Goal: Task Accomplishment & Management: Complete application form

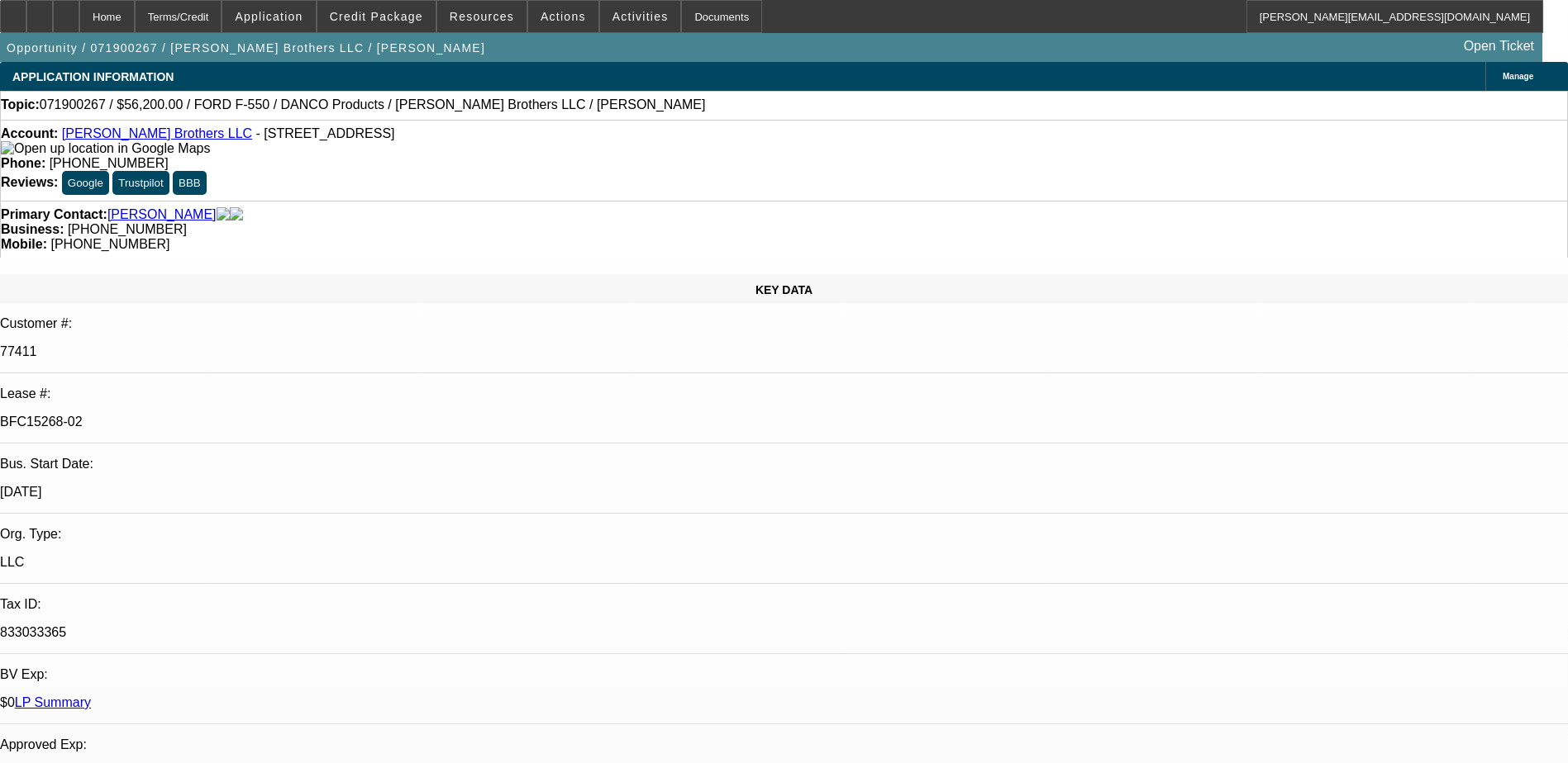
select select "0"
select select "2"
select select "0"
select select "6"
select select "0"
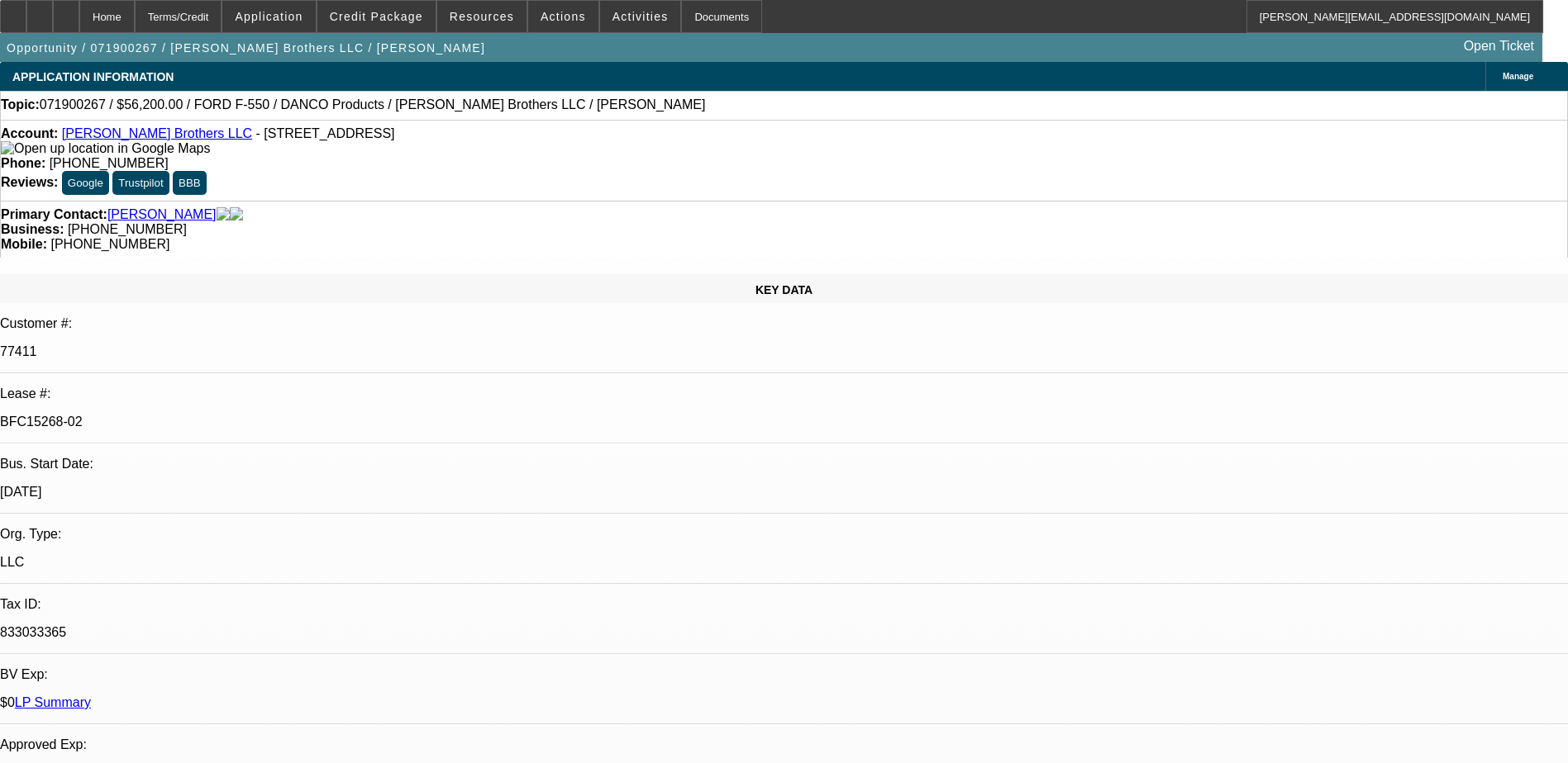
select select "2"
select select "0"
select select "6"
select select "0"
select select "2"
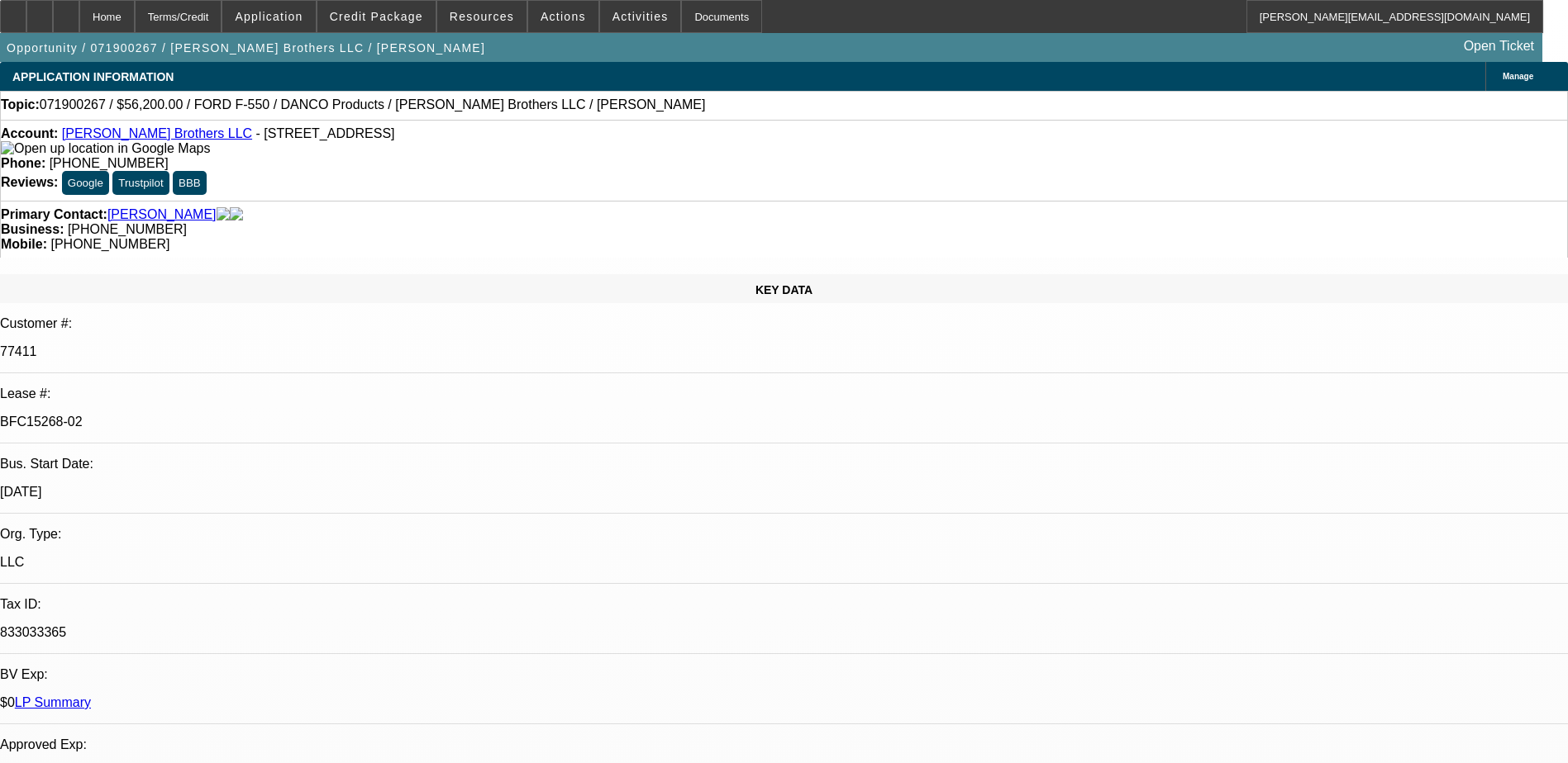
select select "0"
select select "6"
select select "0"
select select "2"
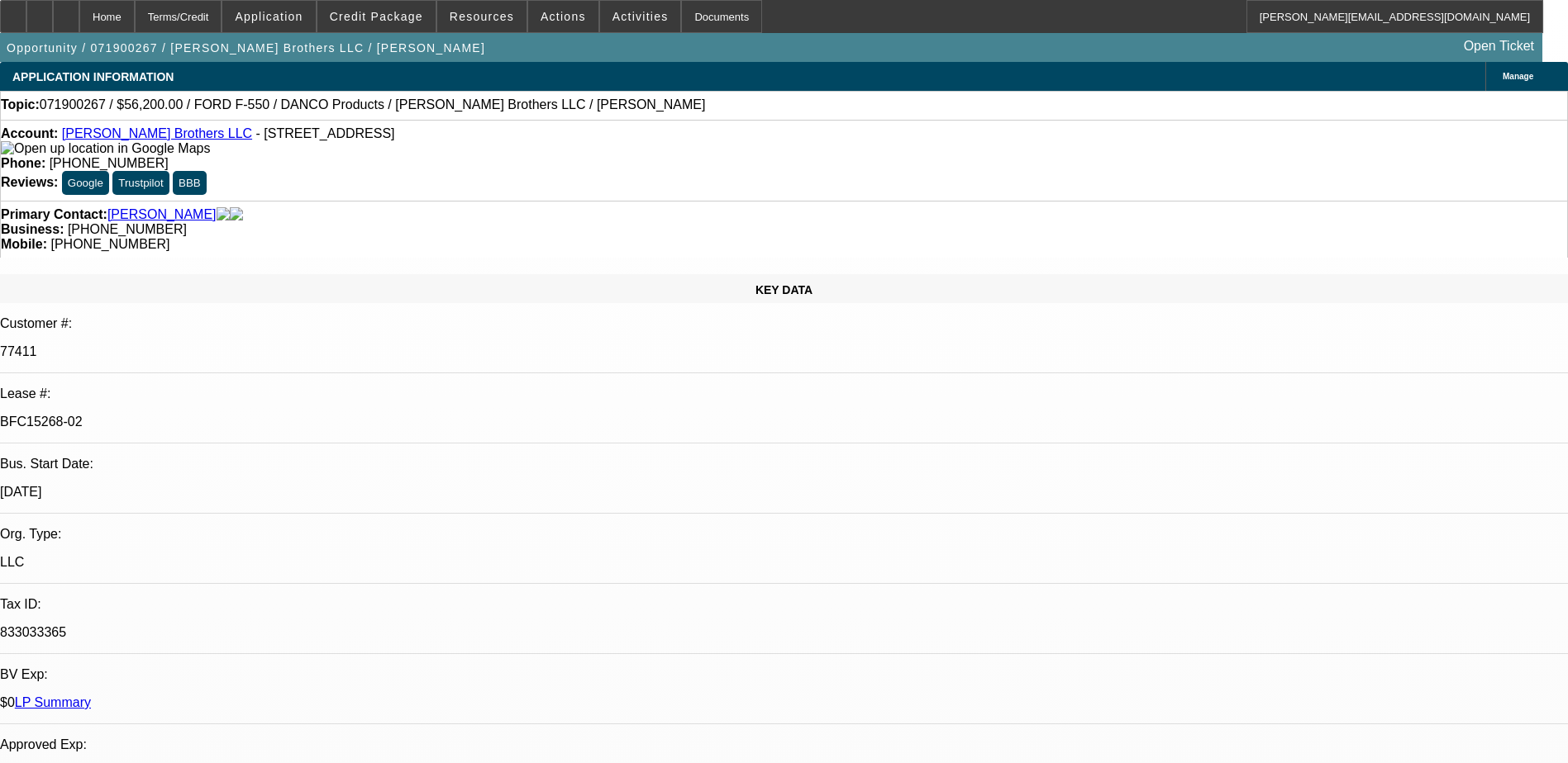
select select "0"
select select "6"
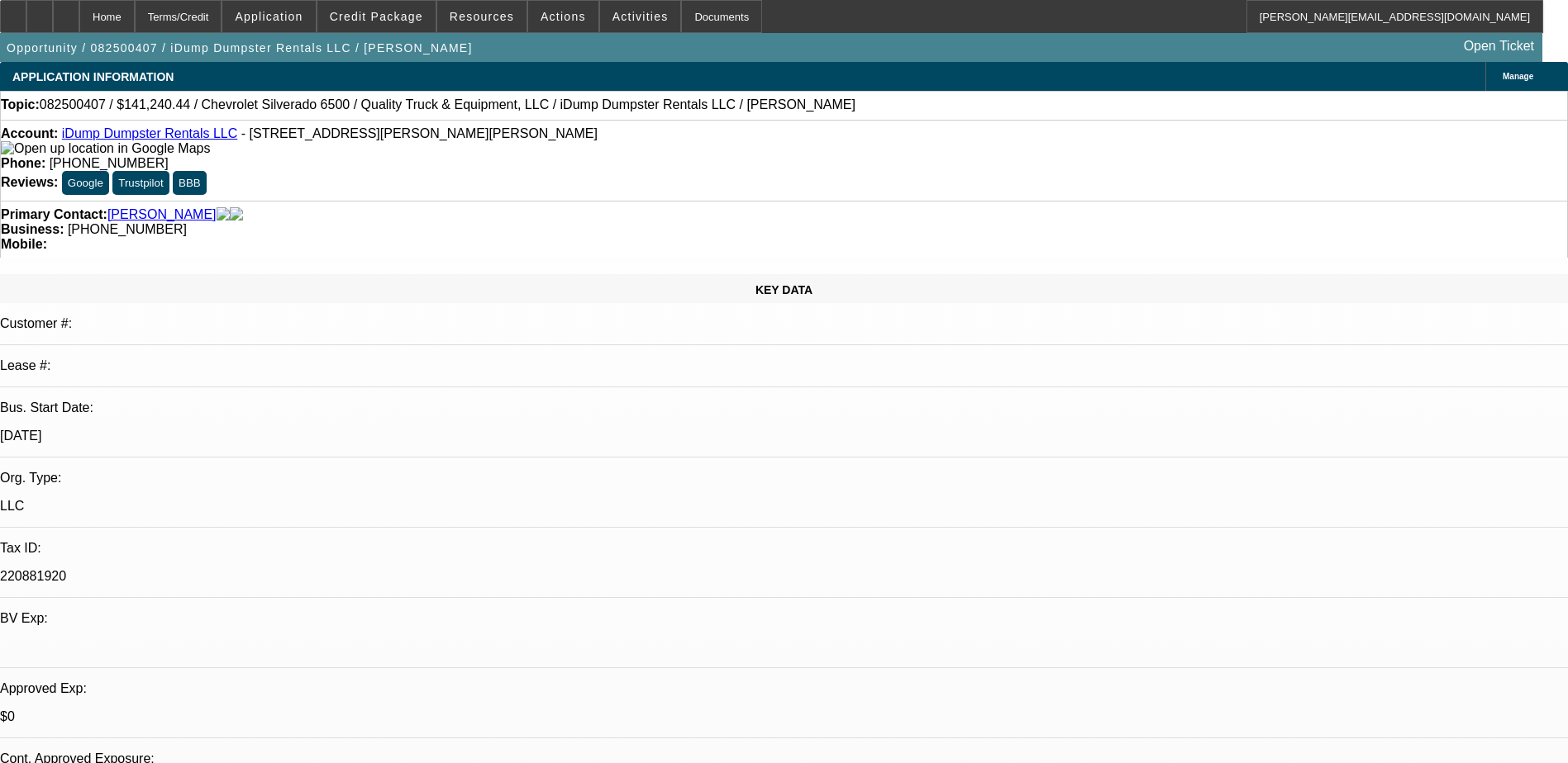
select select "0"
select select "6"
select select "0"
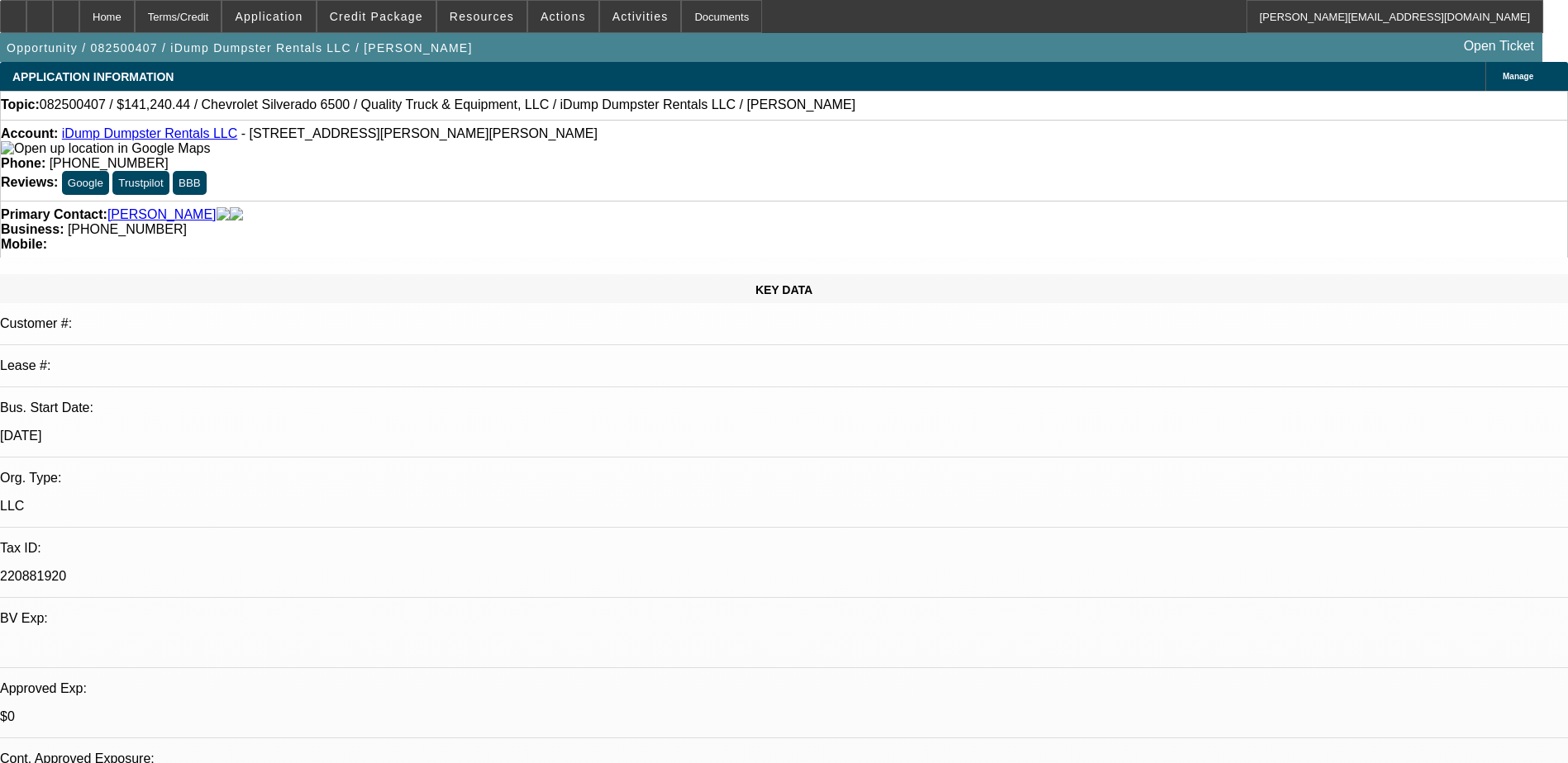
select select "0"
select select "6"
select select "0"
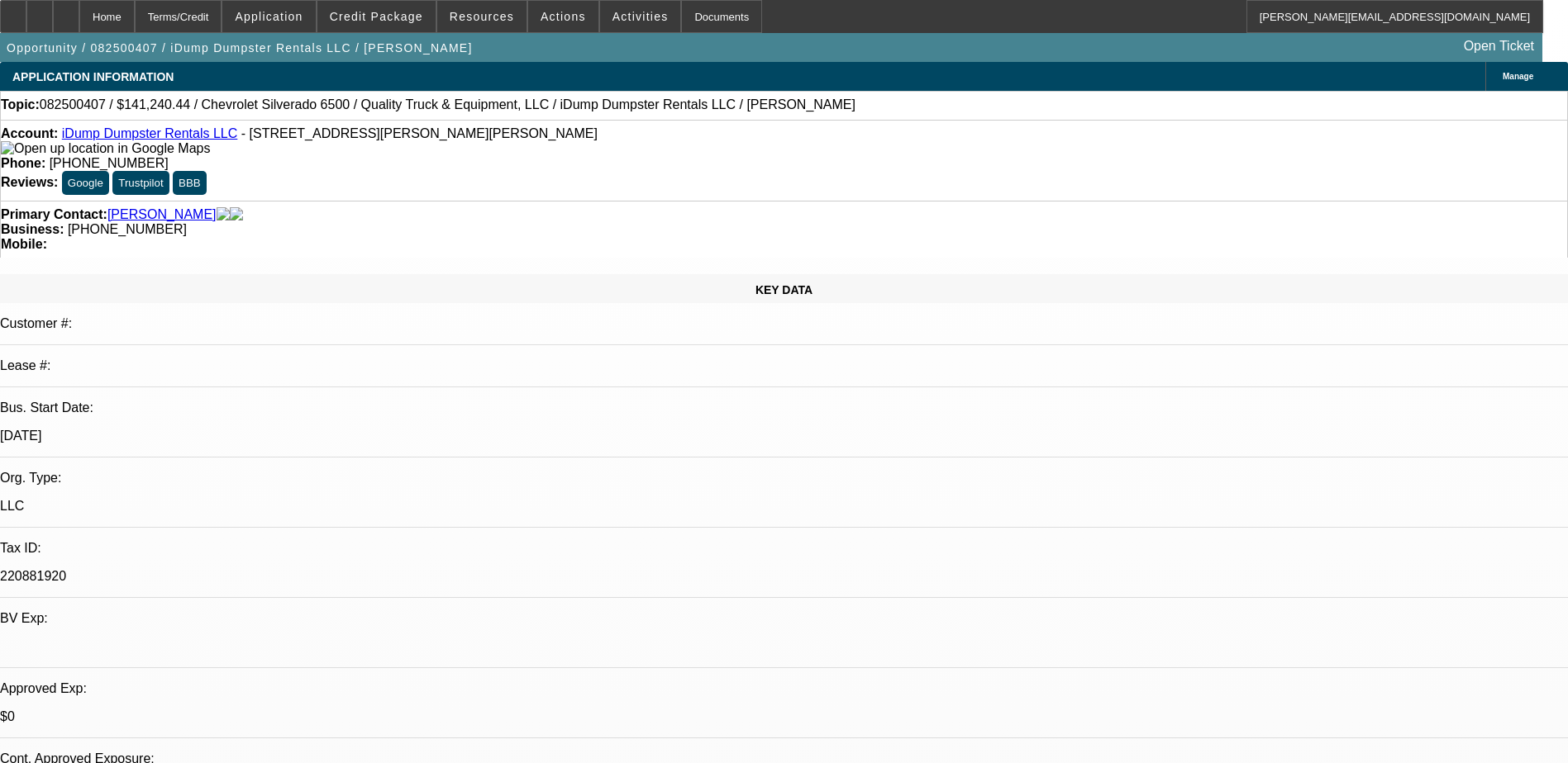
select select "0"
select select "6"
select select "0"
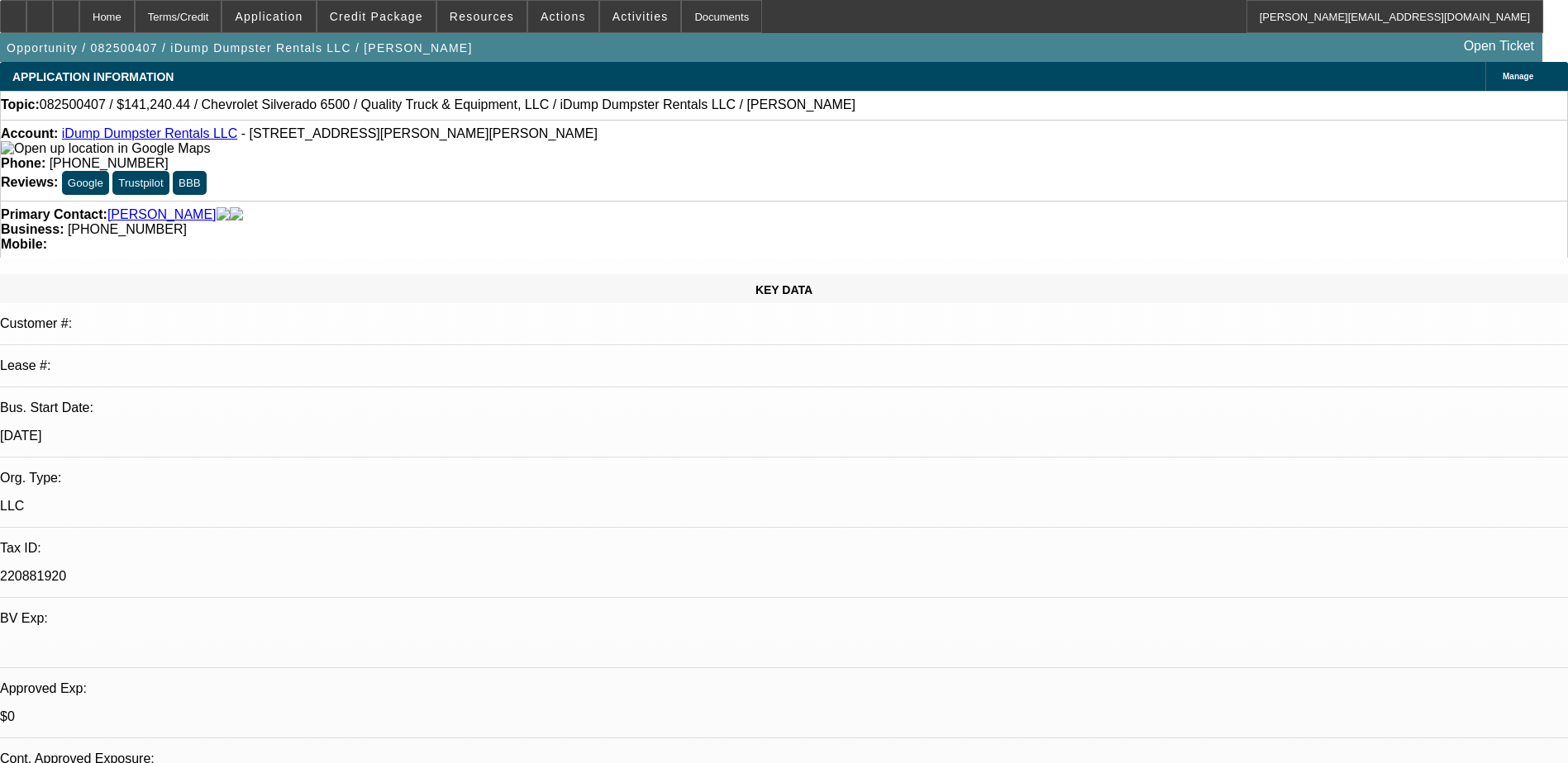
select select "6"
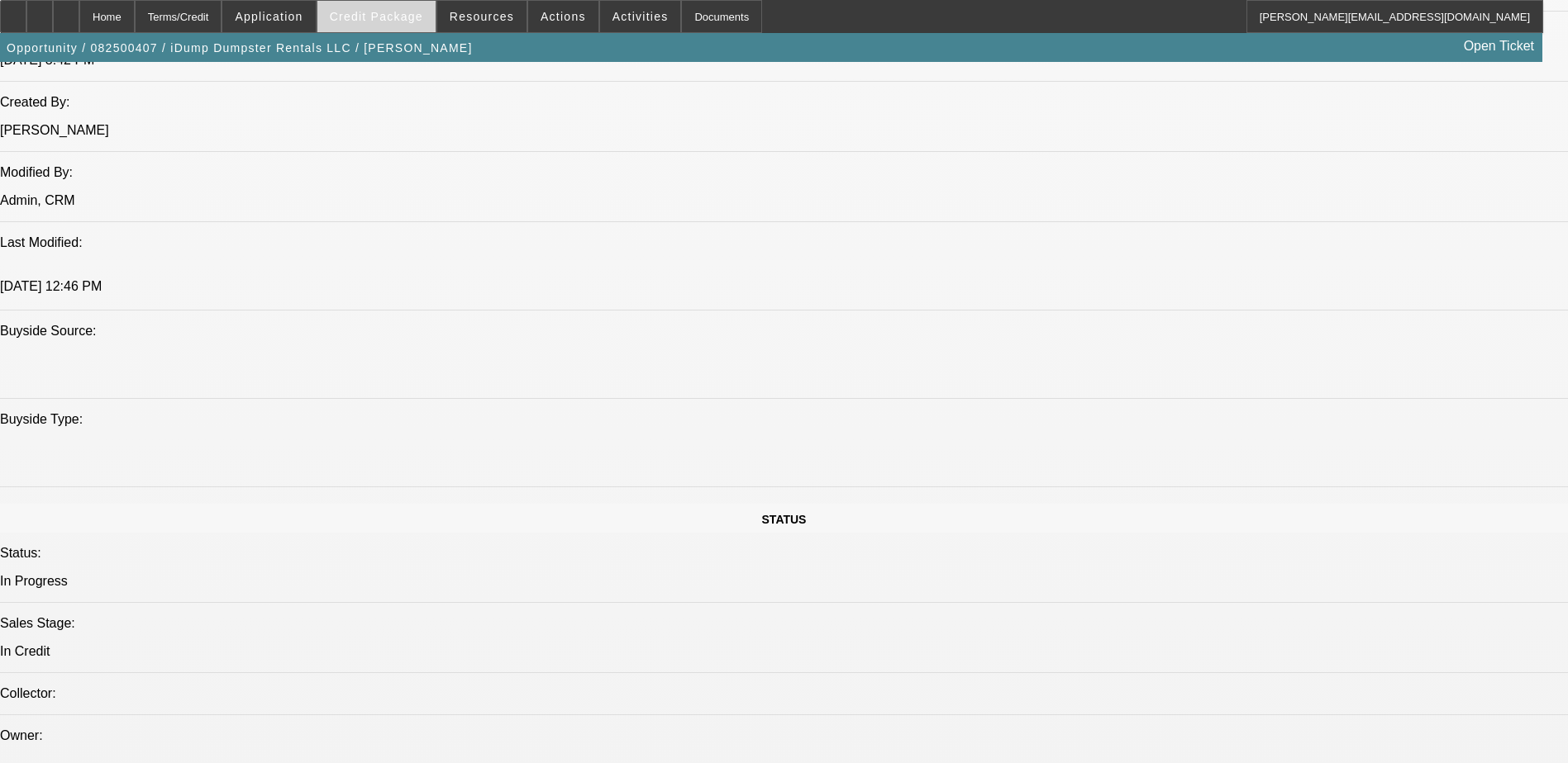
scroll to position [1074, 0]
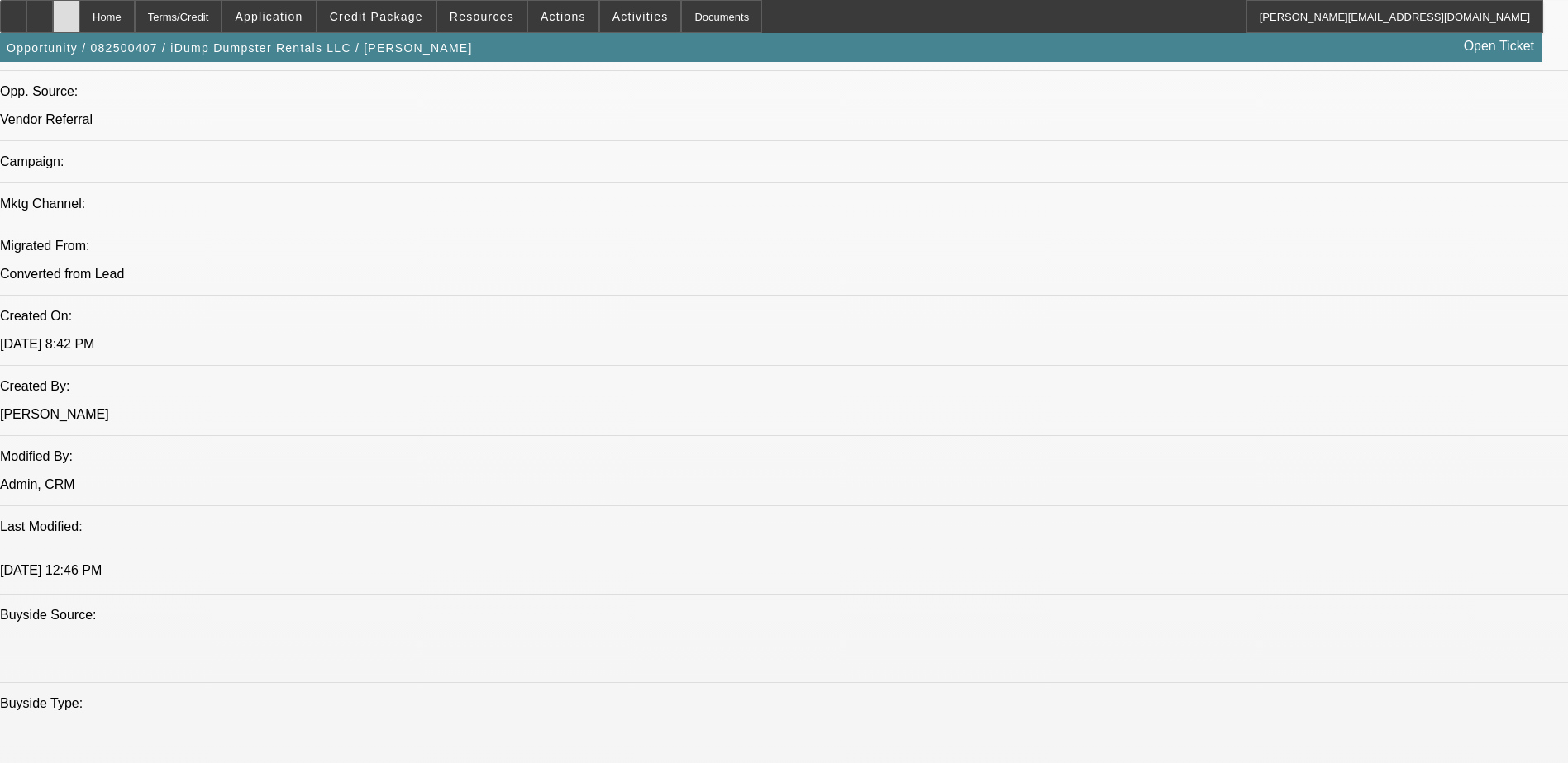
click at [66, 11] on icon at bounding box center [66, 11] width 0 height 0
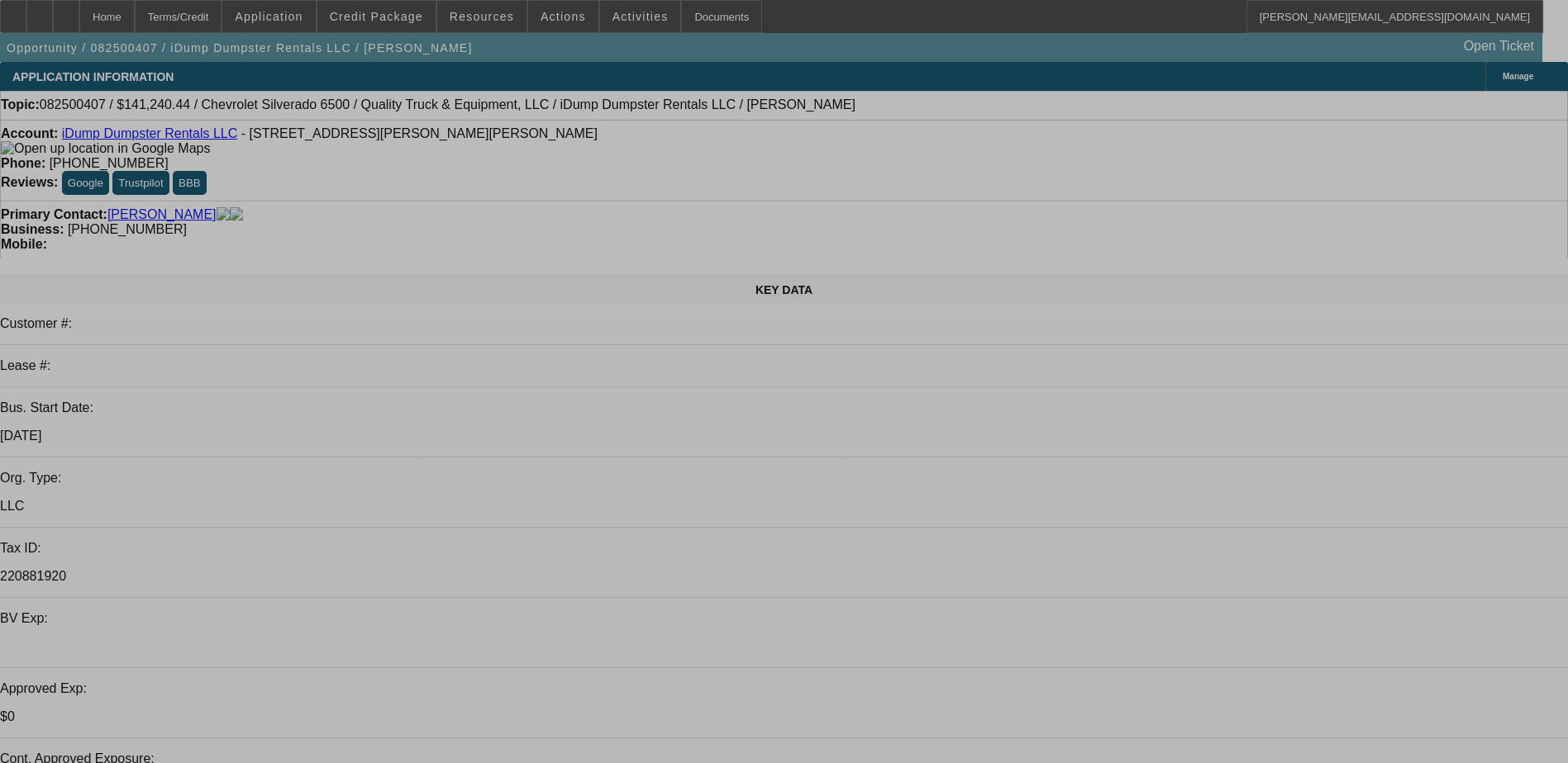
select select "0"
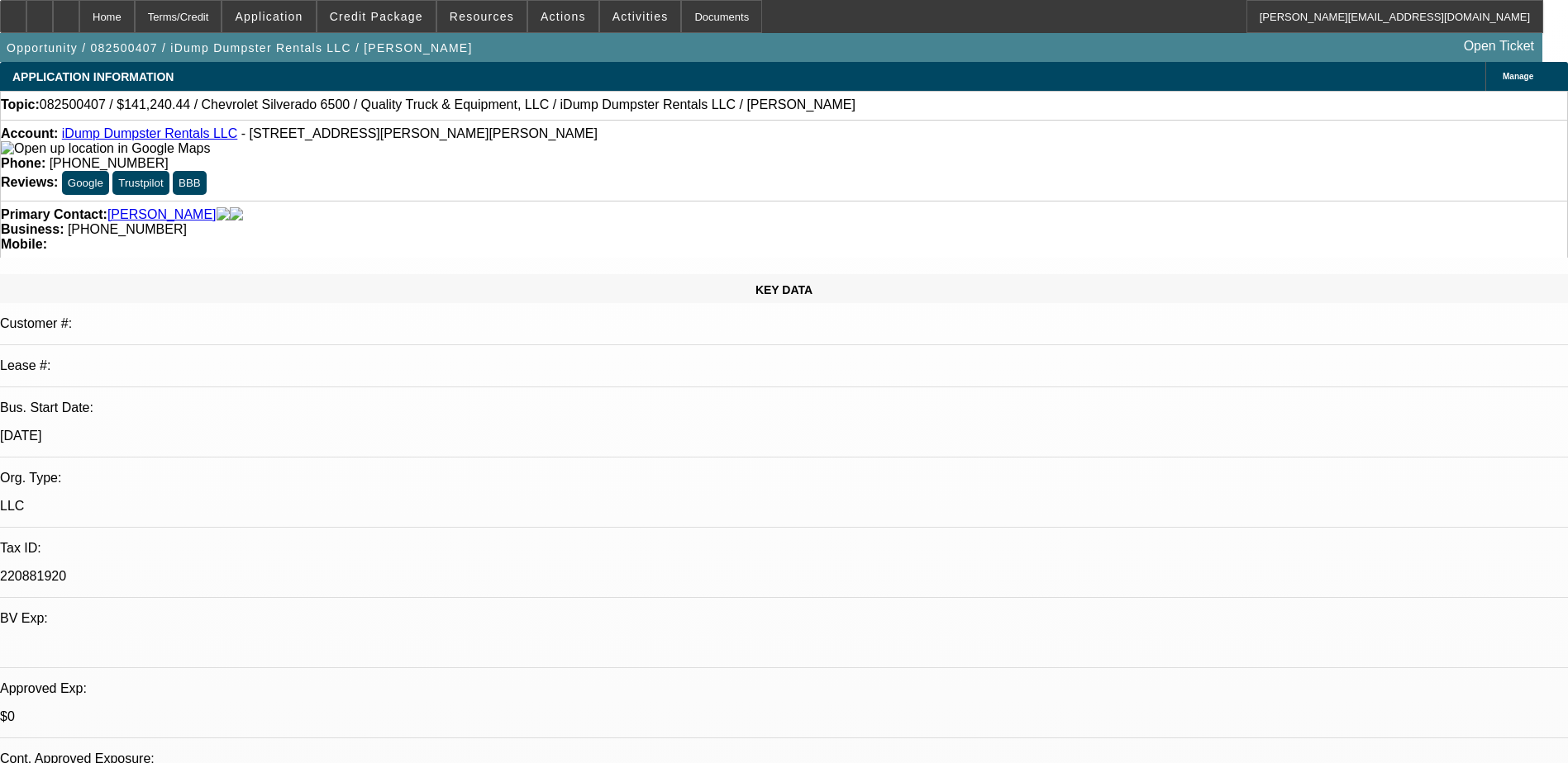
select select "0"
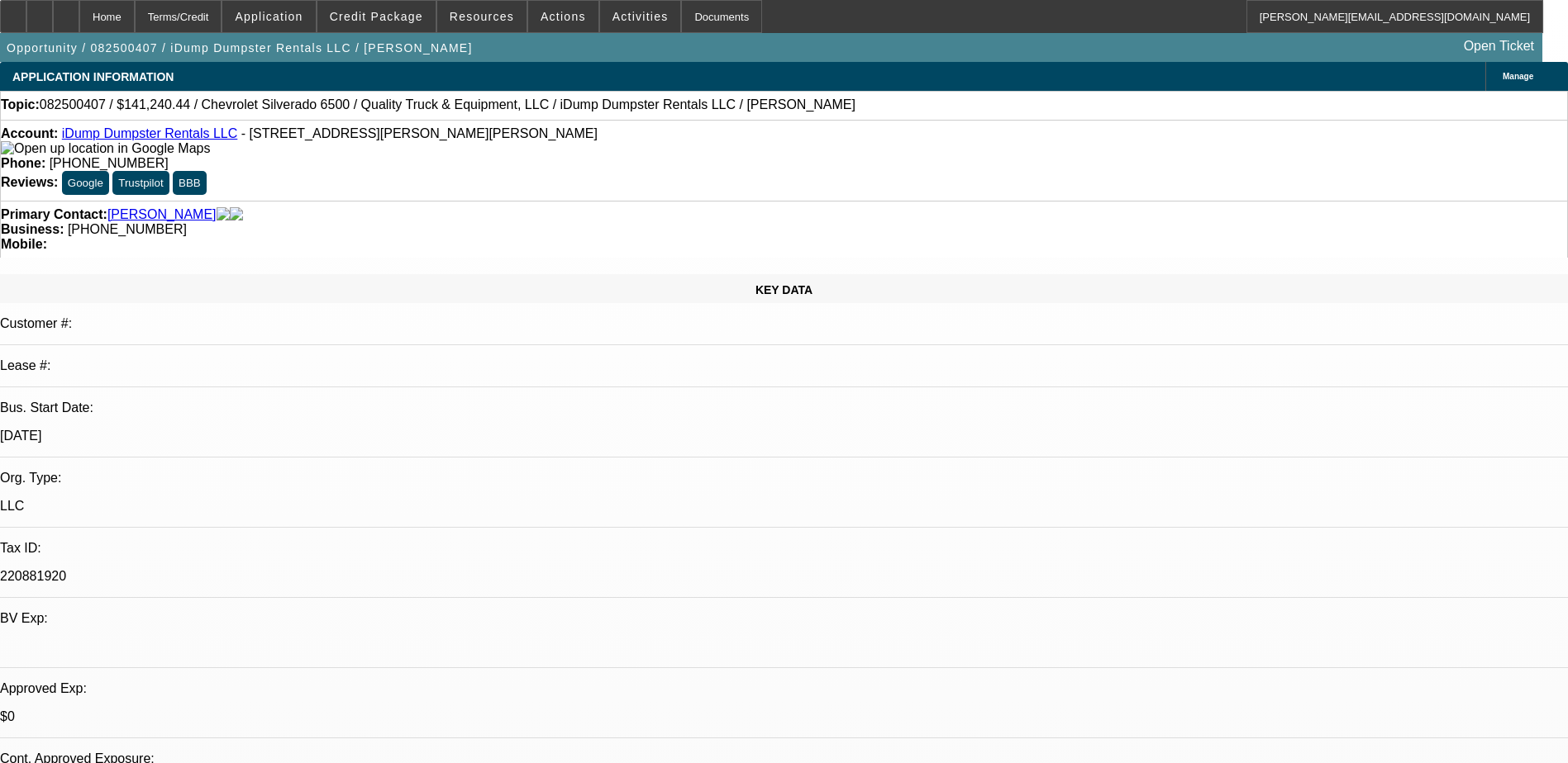
select select "0"
select select "1"
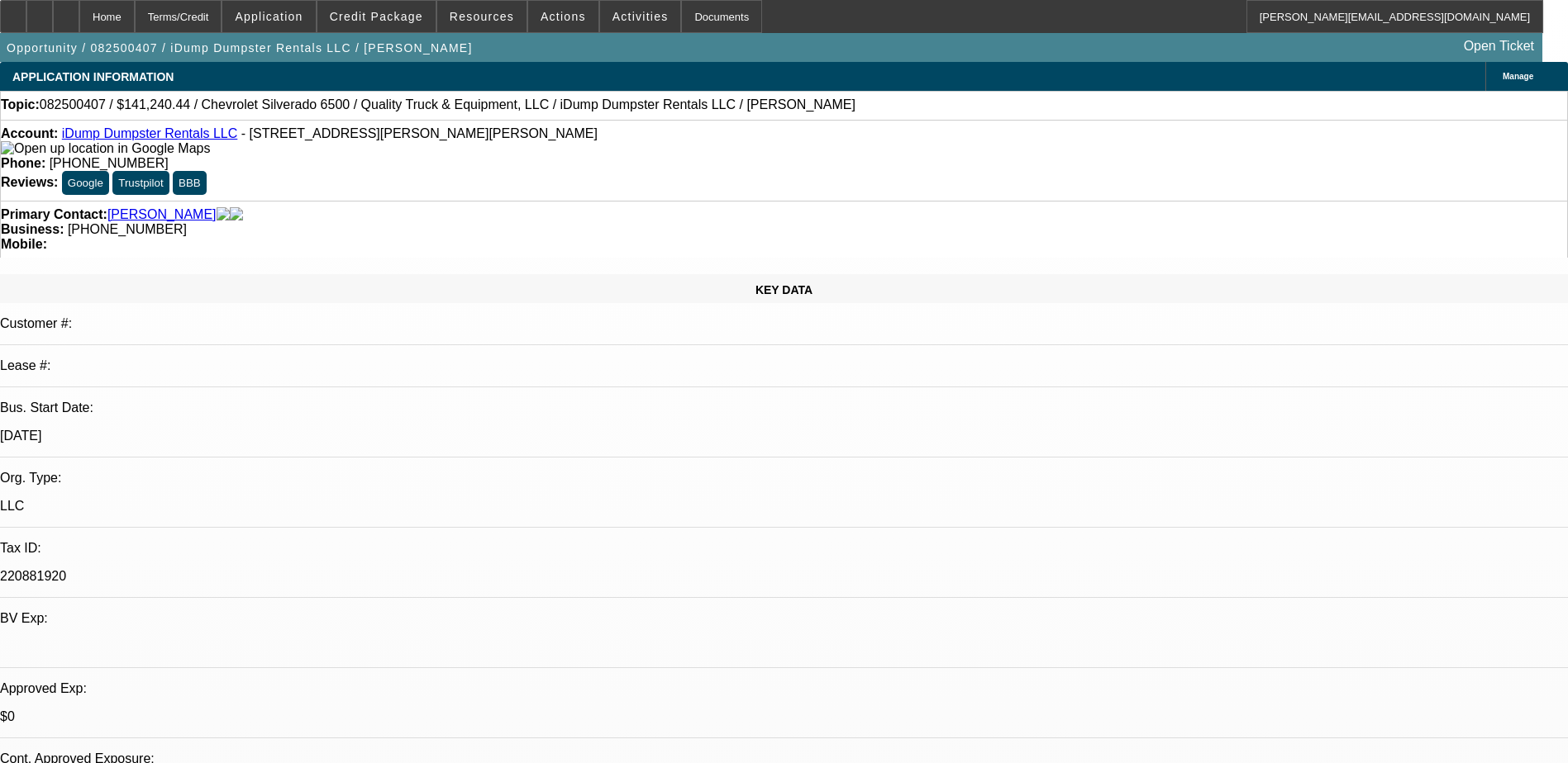
select select "1"
select select "6"
select select "1"
select select "6"
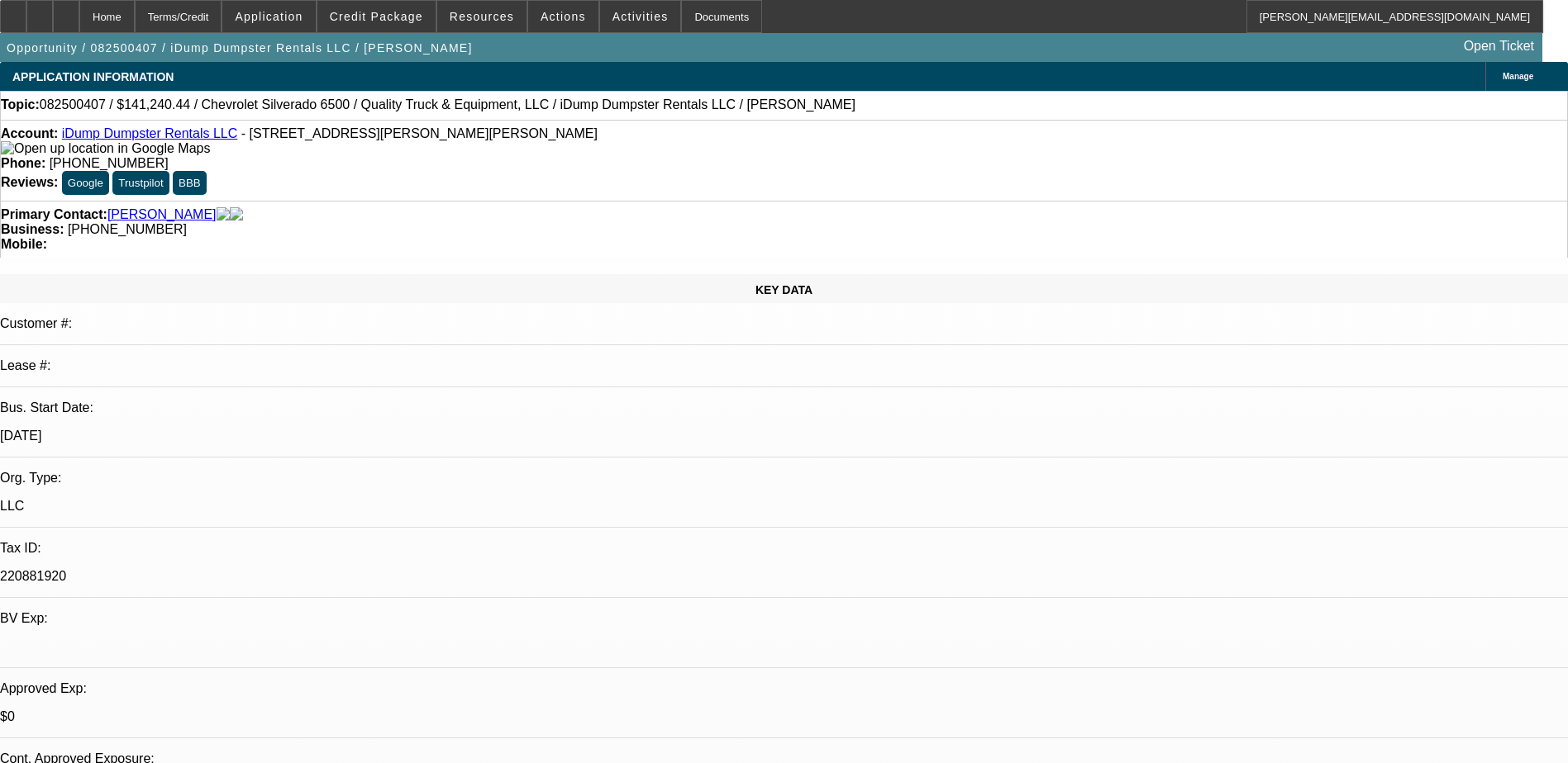
select select "1"
select select "6"
select select "1"
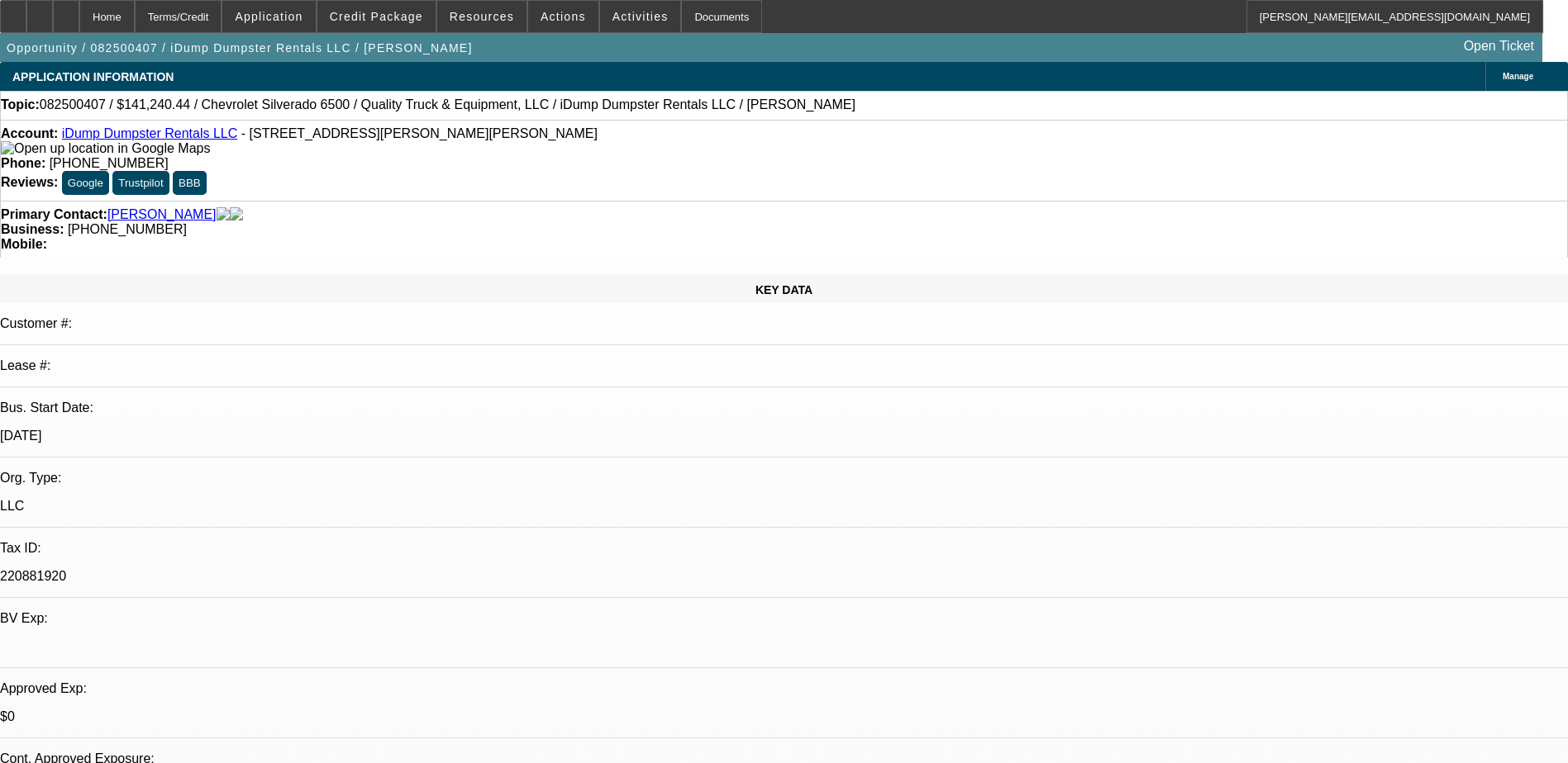
select select "6"
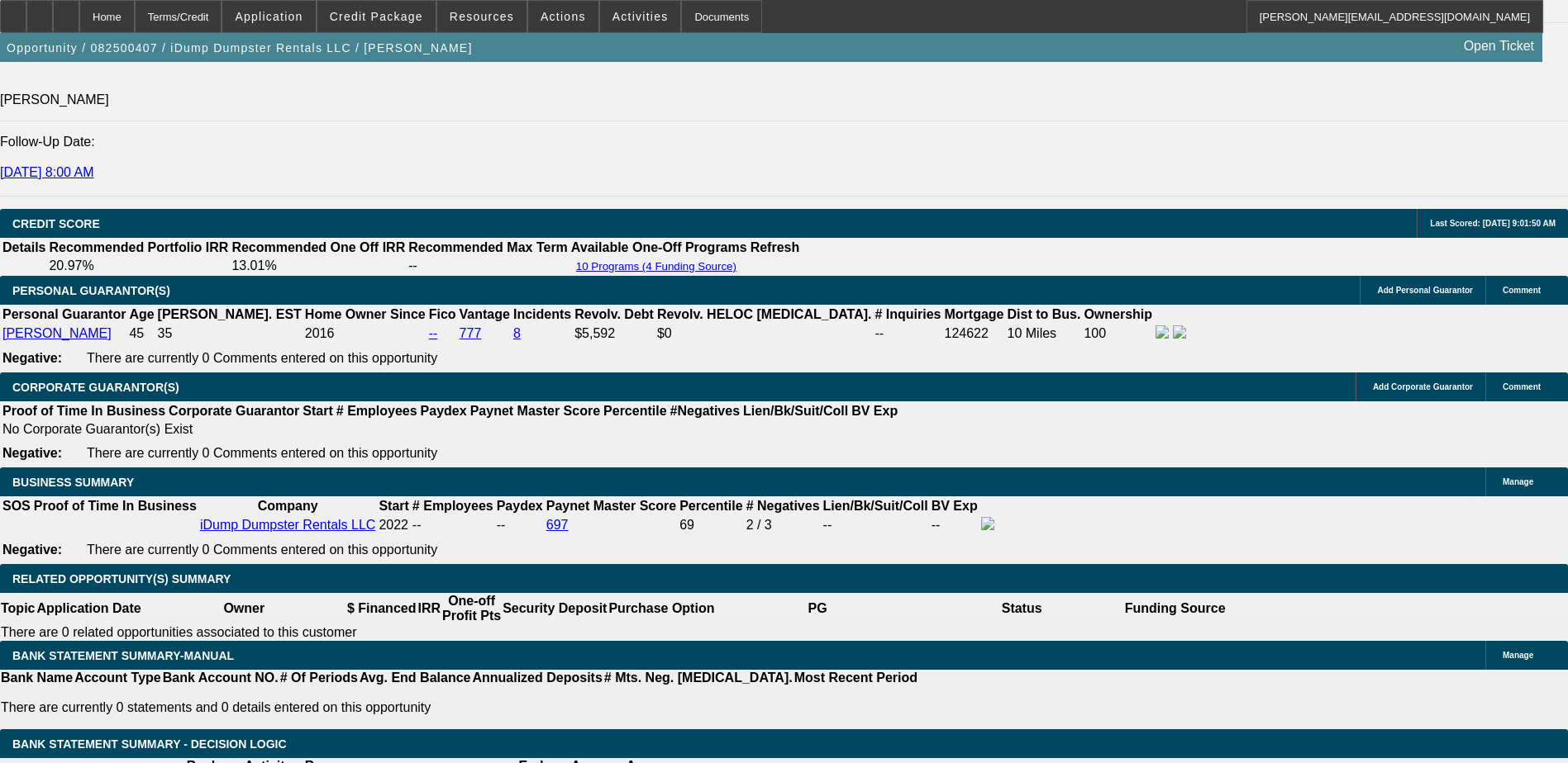
scroll to position [2260, 0]
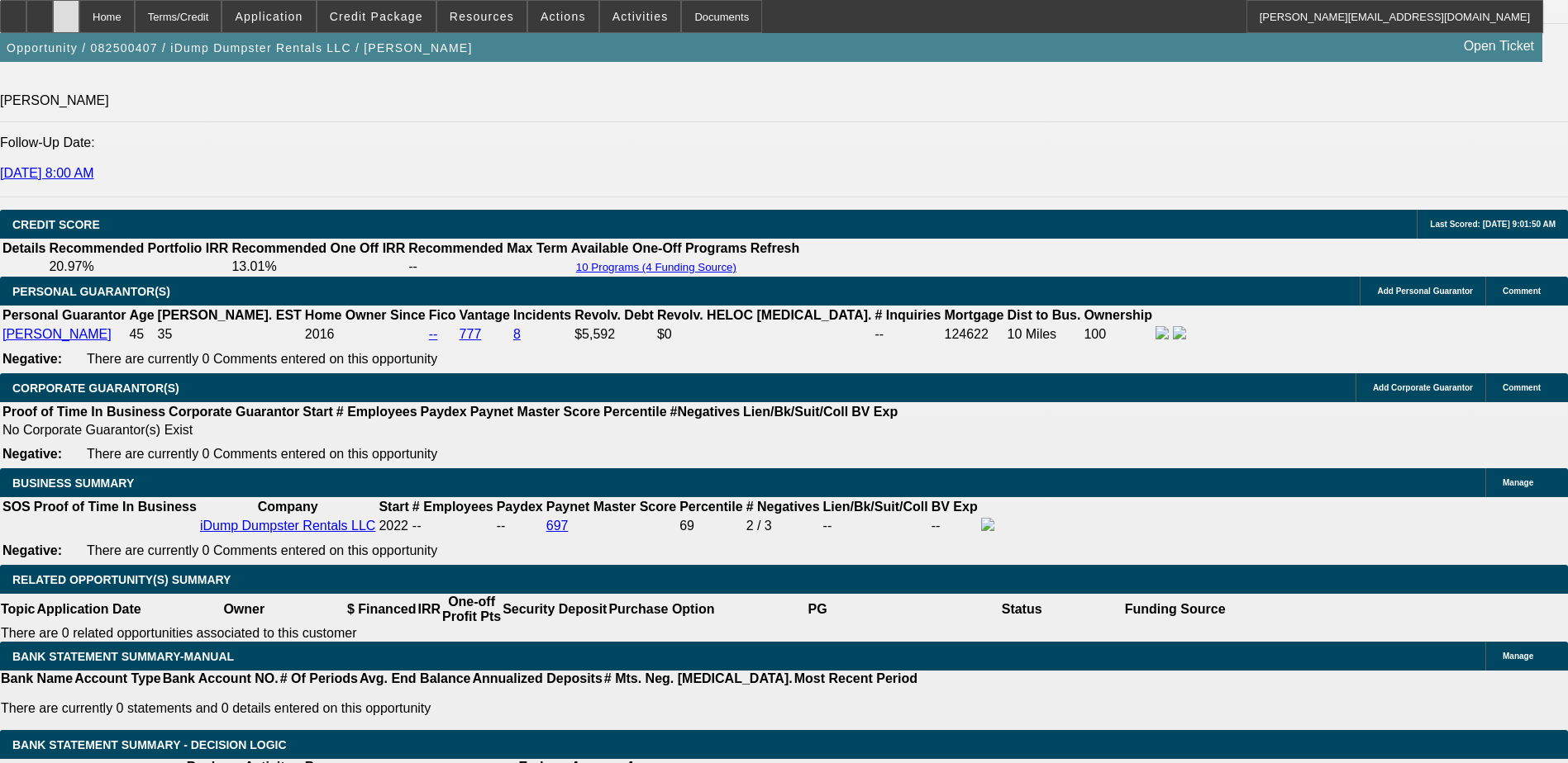
click at [79, 14] on div at bounding box center [66, 16] width 26 height 33
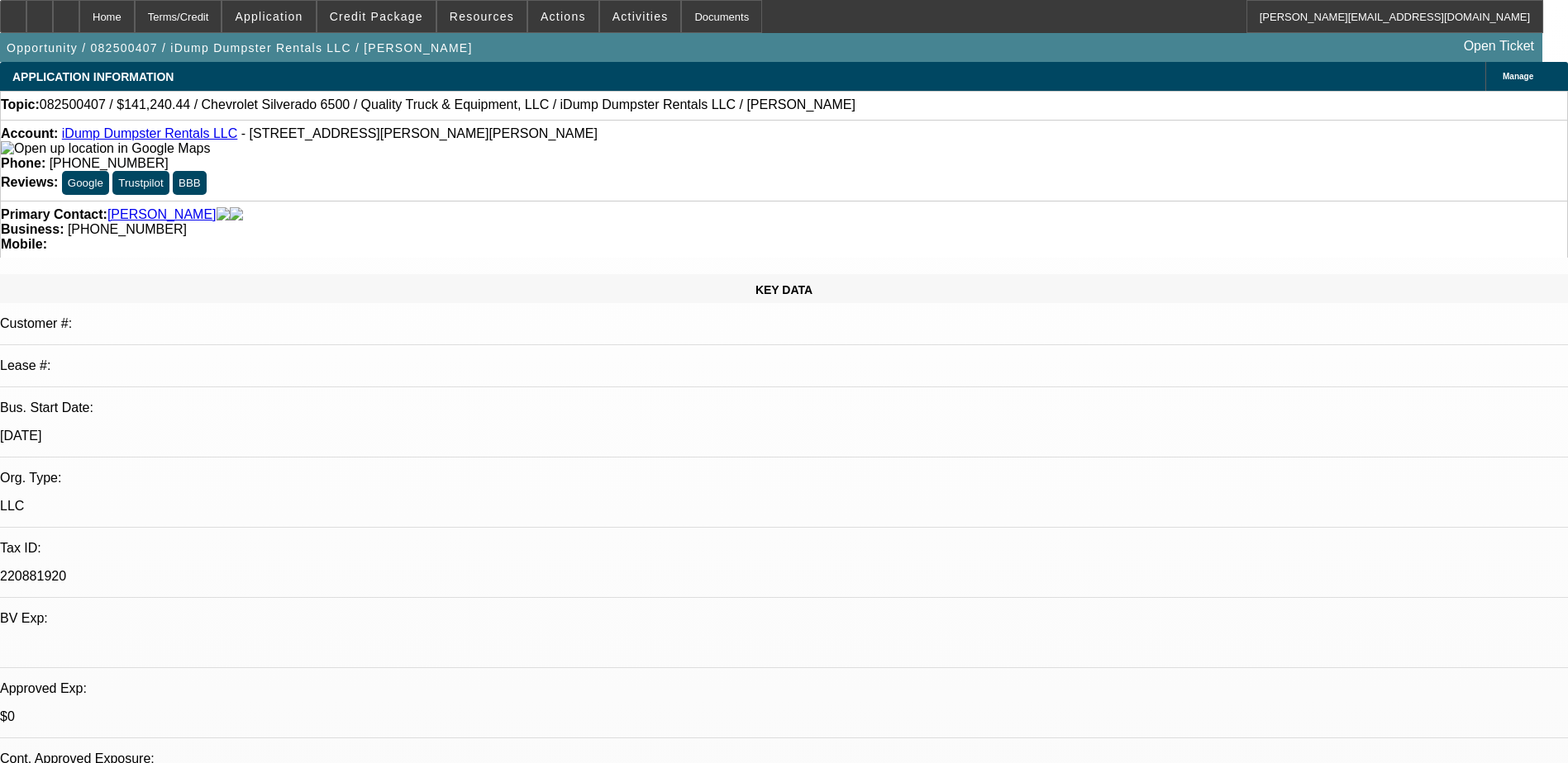
select select "0"
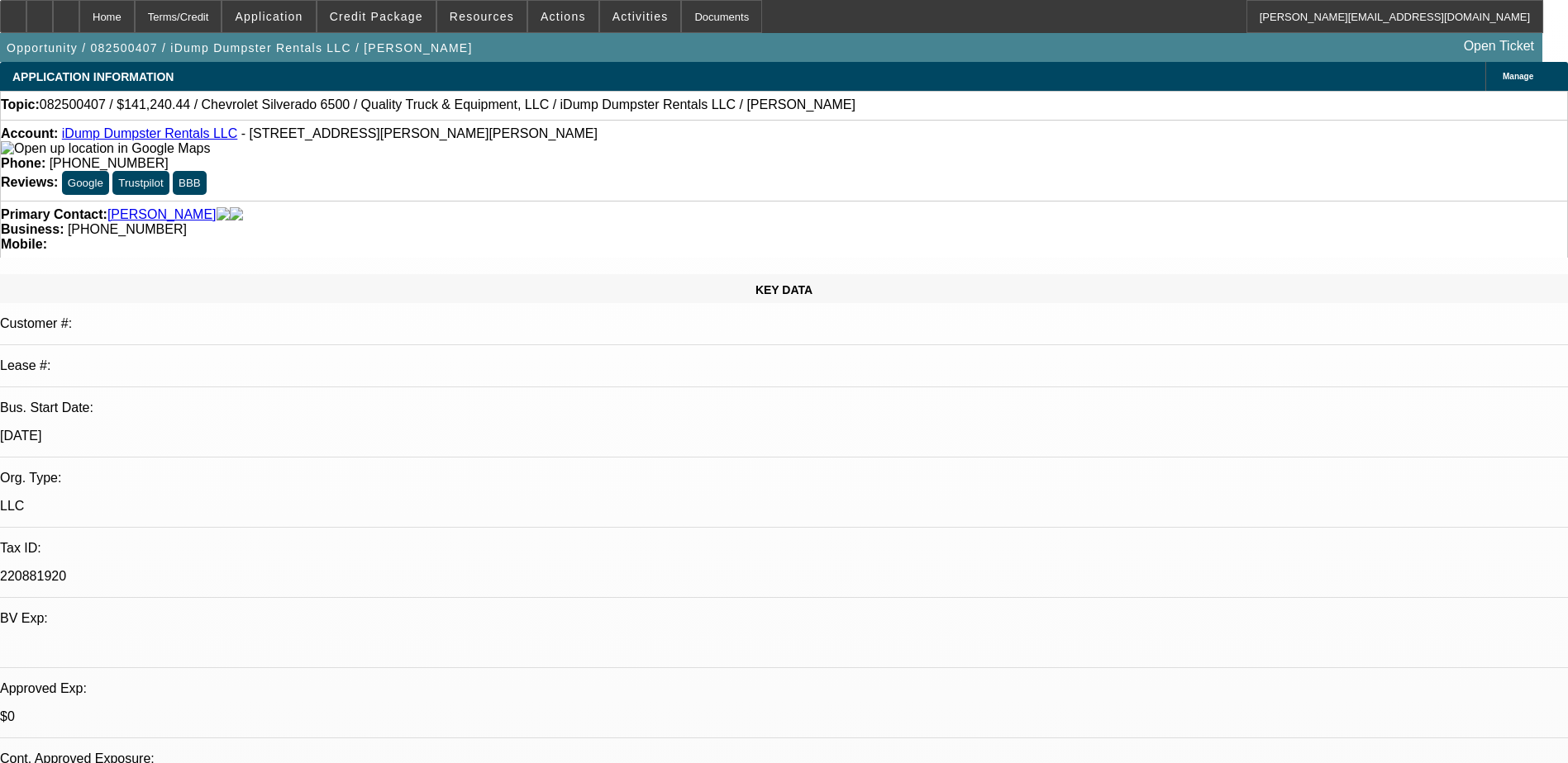
select select "0"
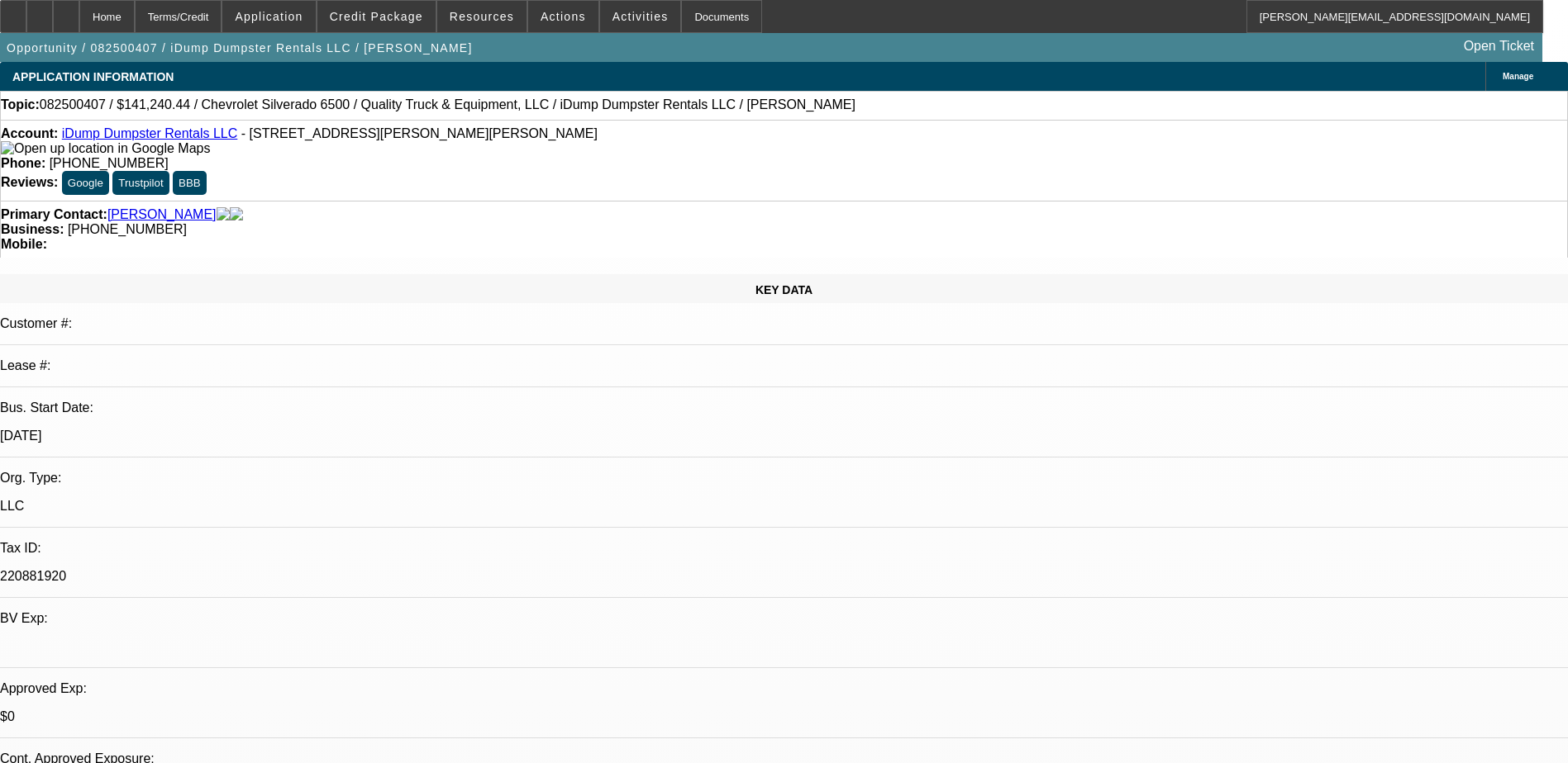
select select "0"
select select "1"
select select "6"
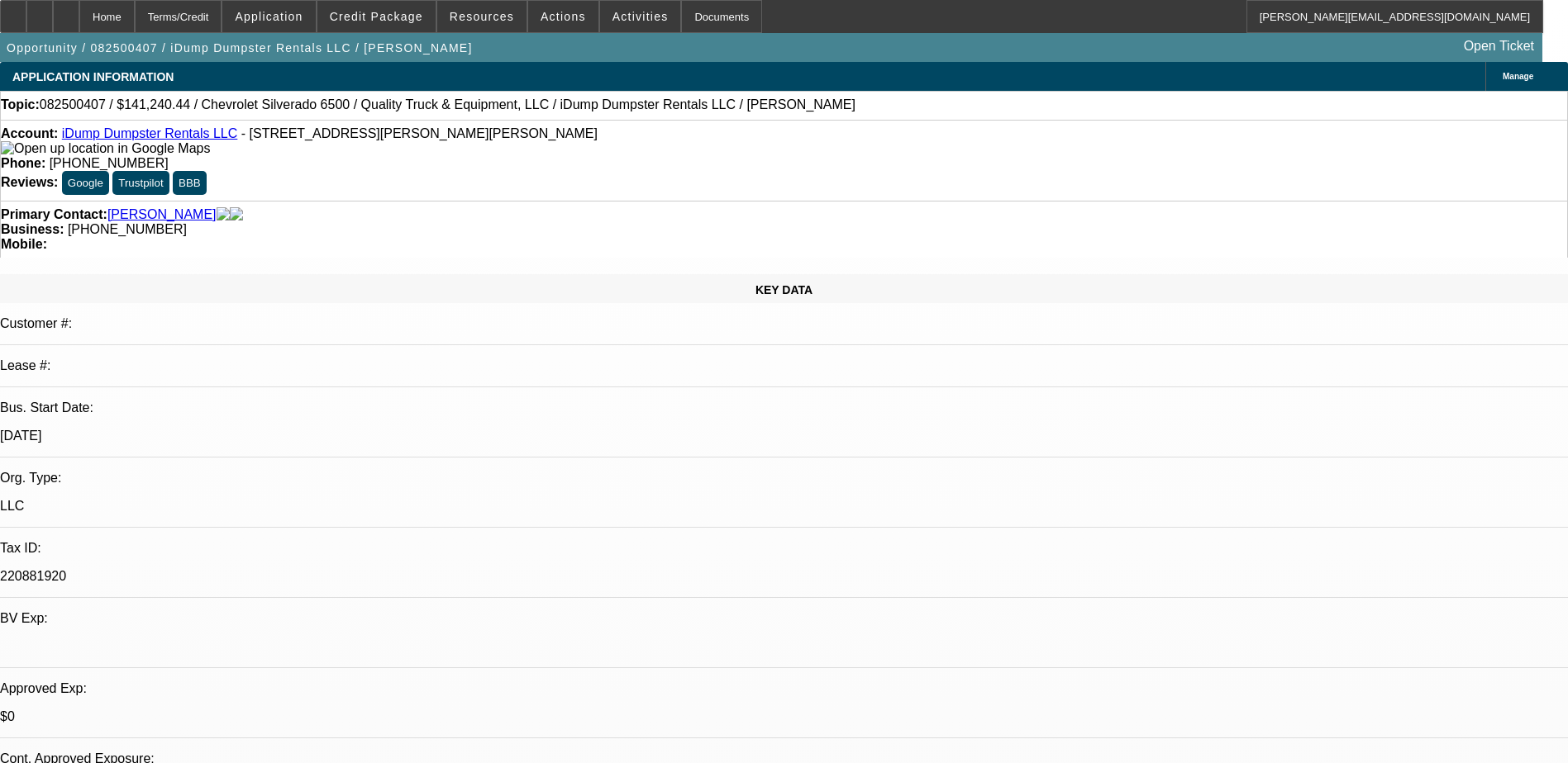
select select "1"
select select "6"
select select "1"
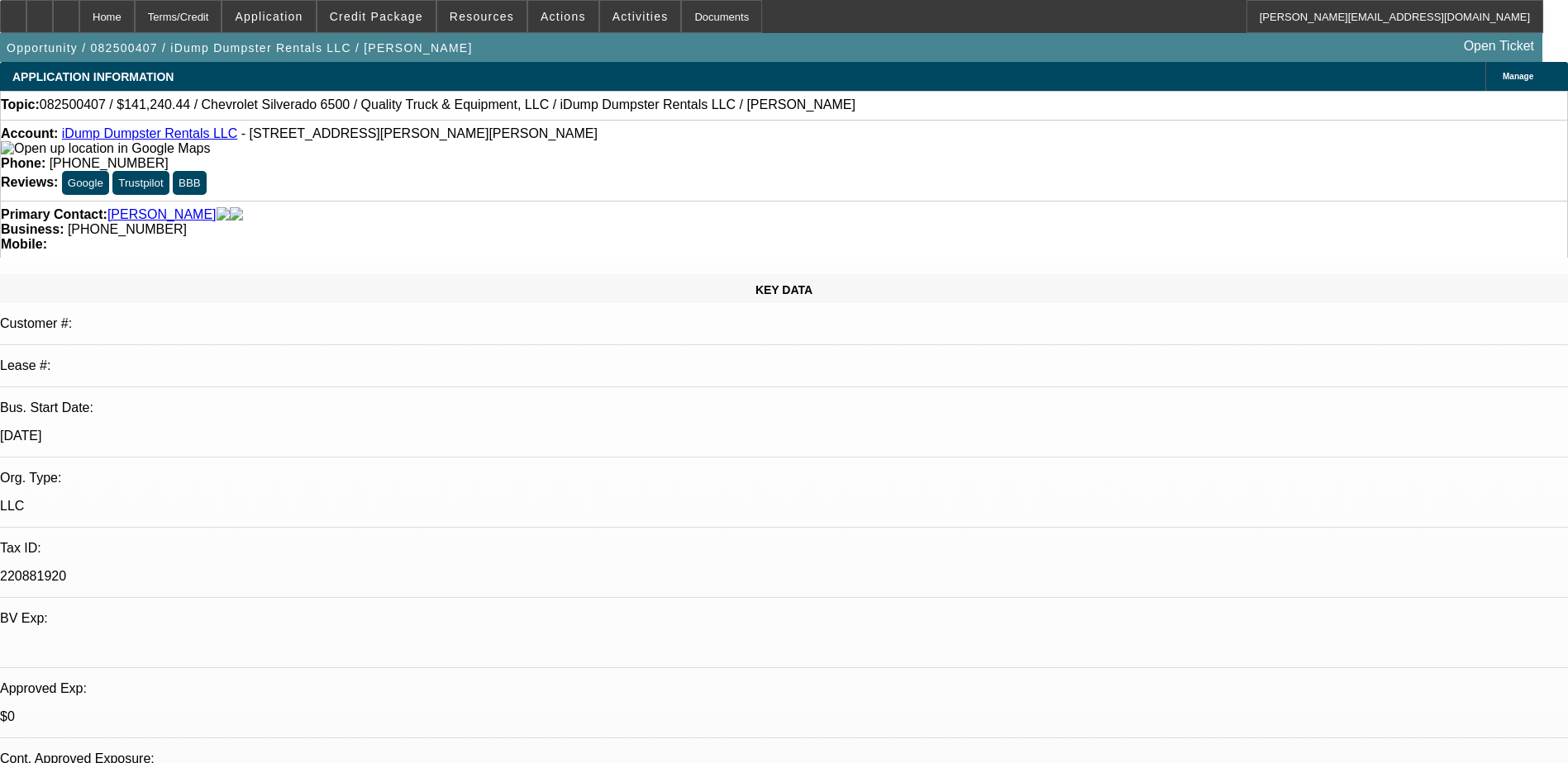
select select "6"
select select "1"
select select "6"
select select "0"
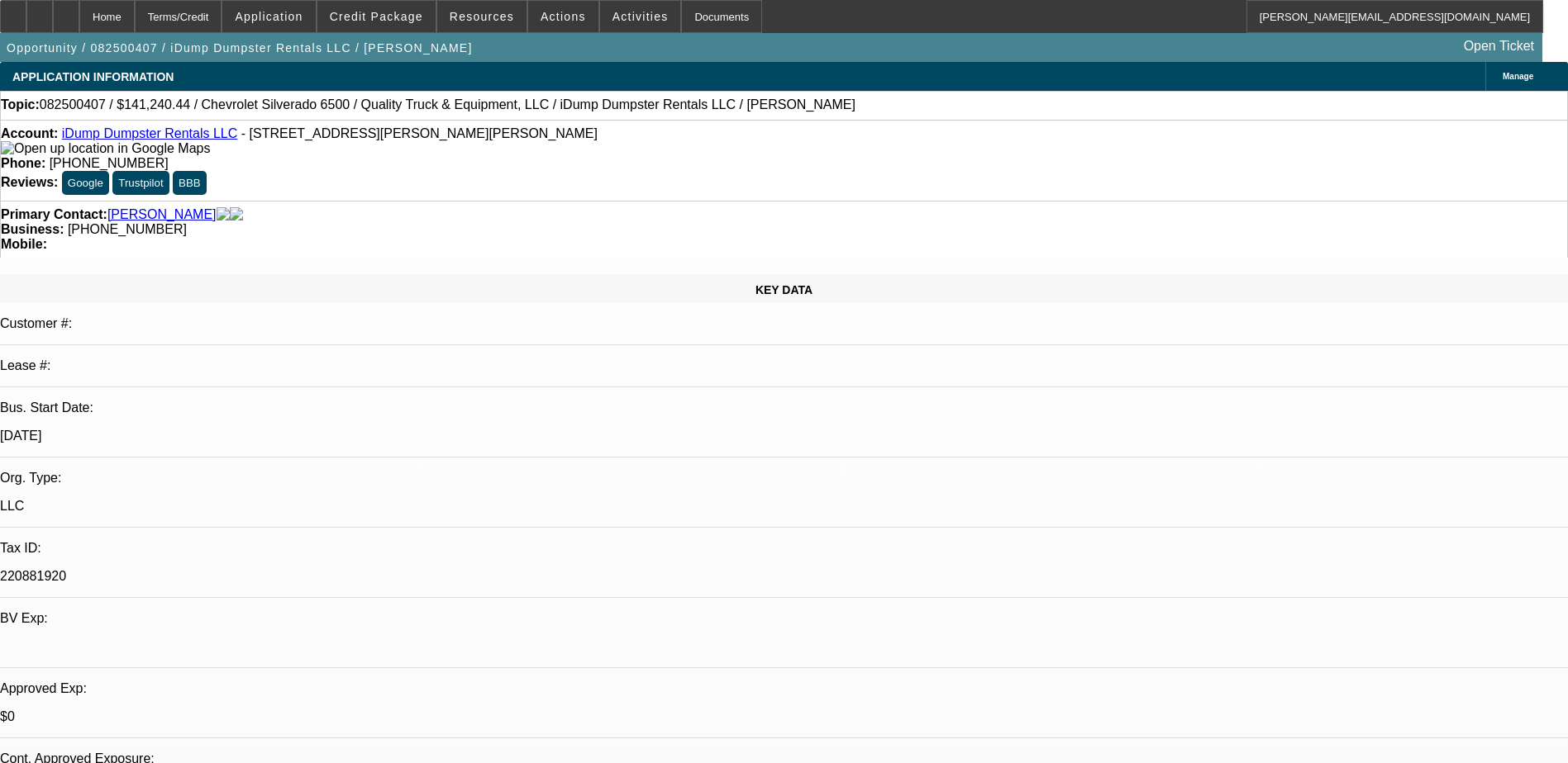
select select "0"
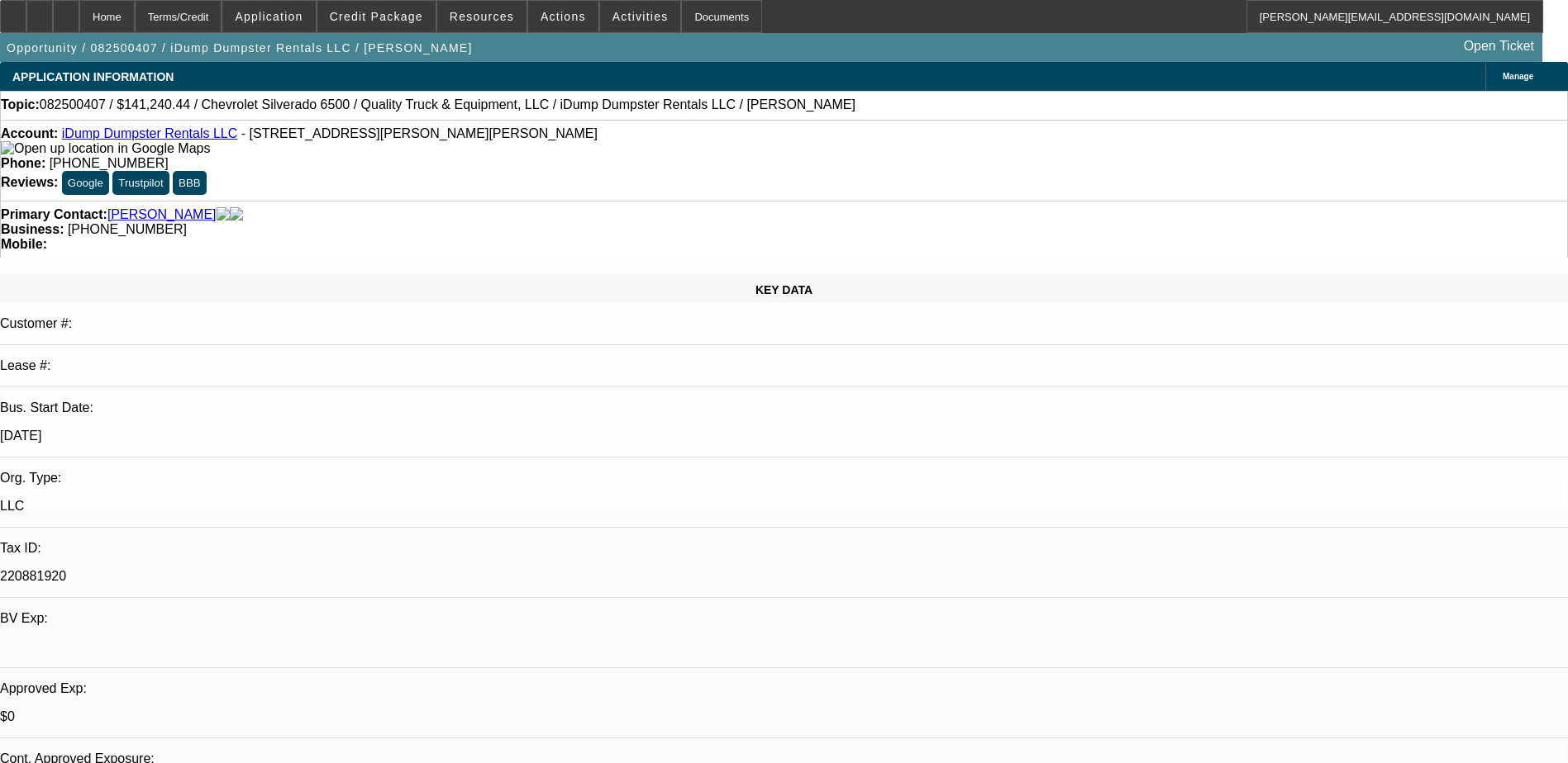
select select "0"
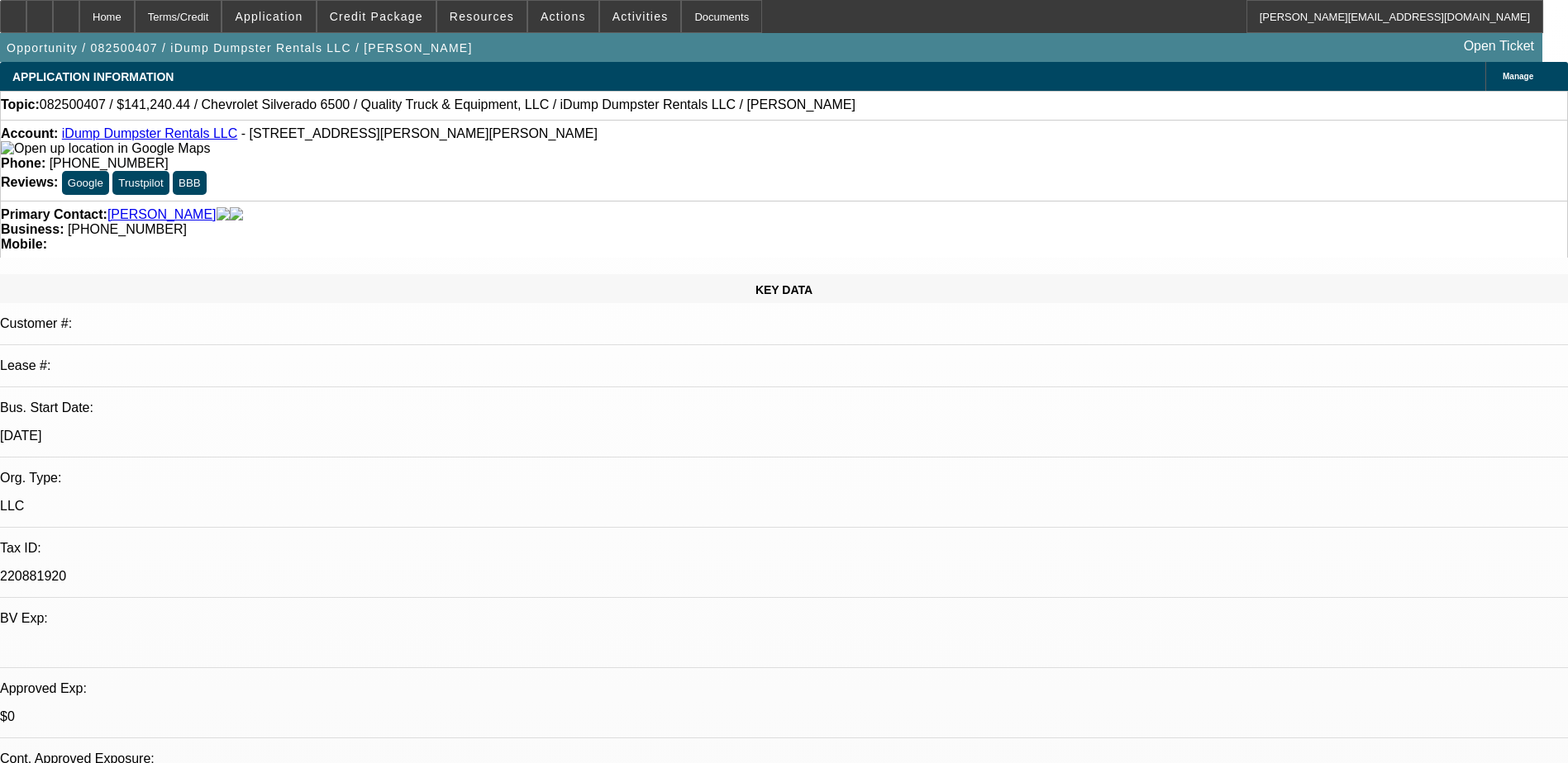
select select "0"
select select "1"
select select "6"
select select "1"
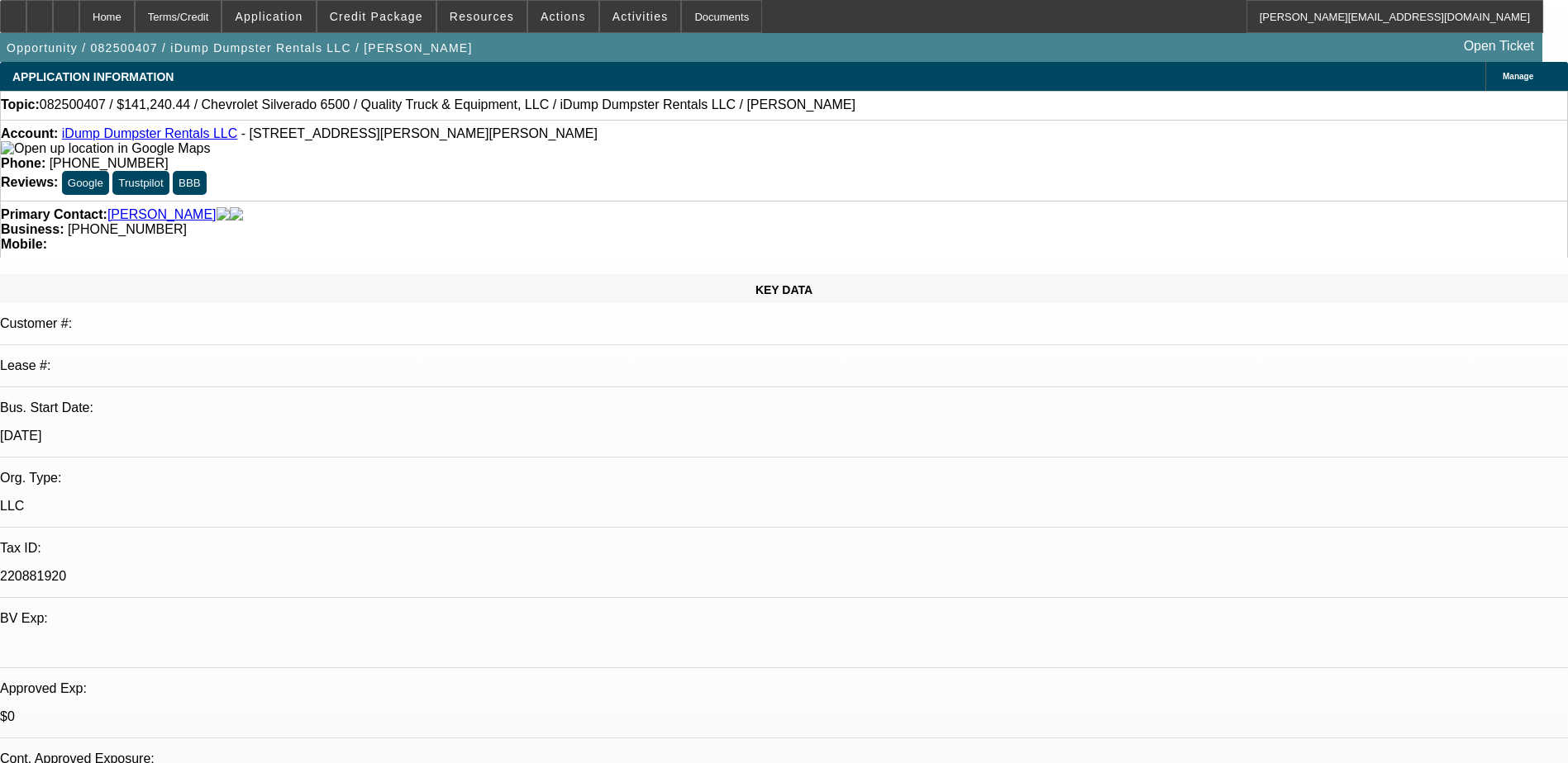
select select "1"
select select "6"
select select "1"
select select "6"
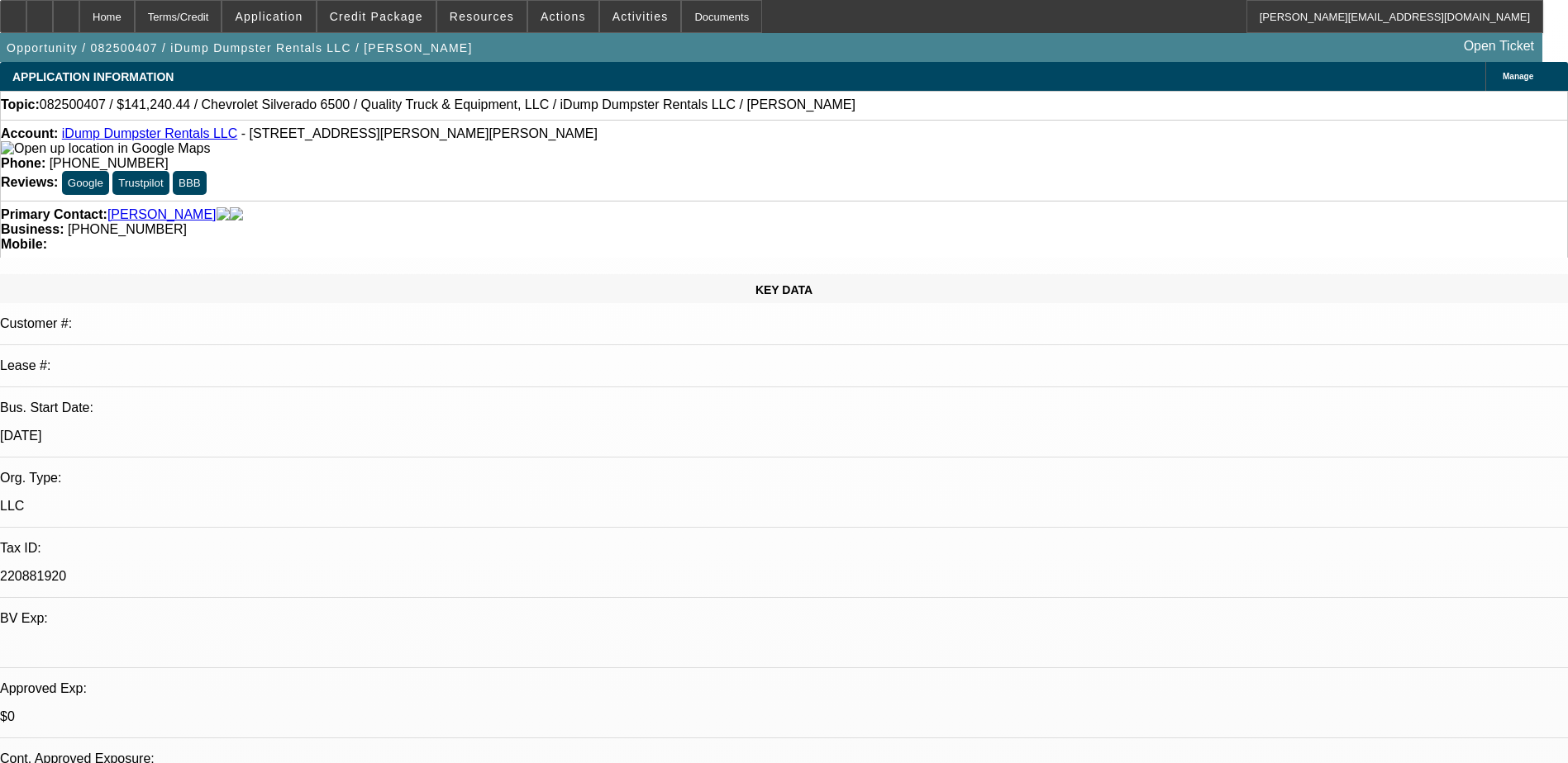
select select "1"
select select "6"
click at [66, 11] on icon at bounding box center [66, 11] width 0 height 0
select select "0"
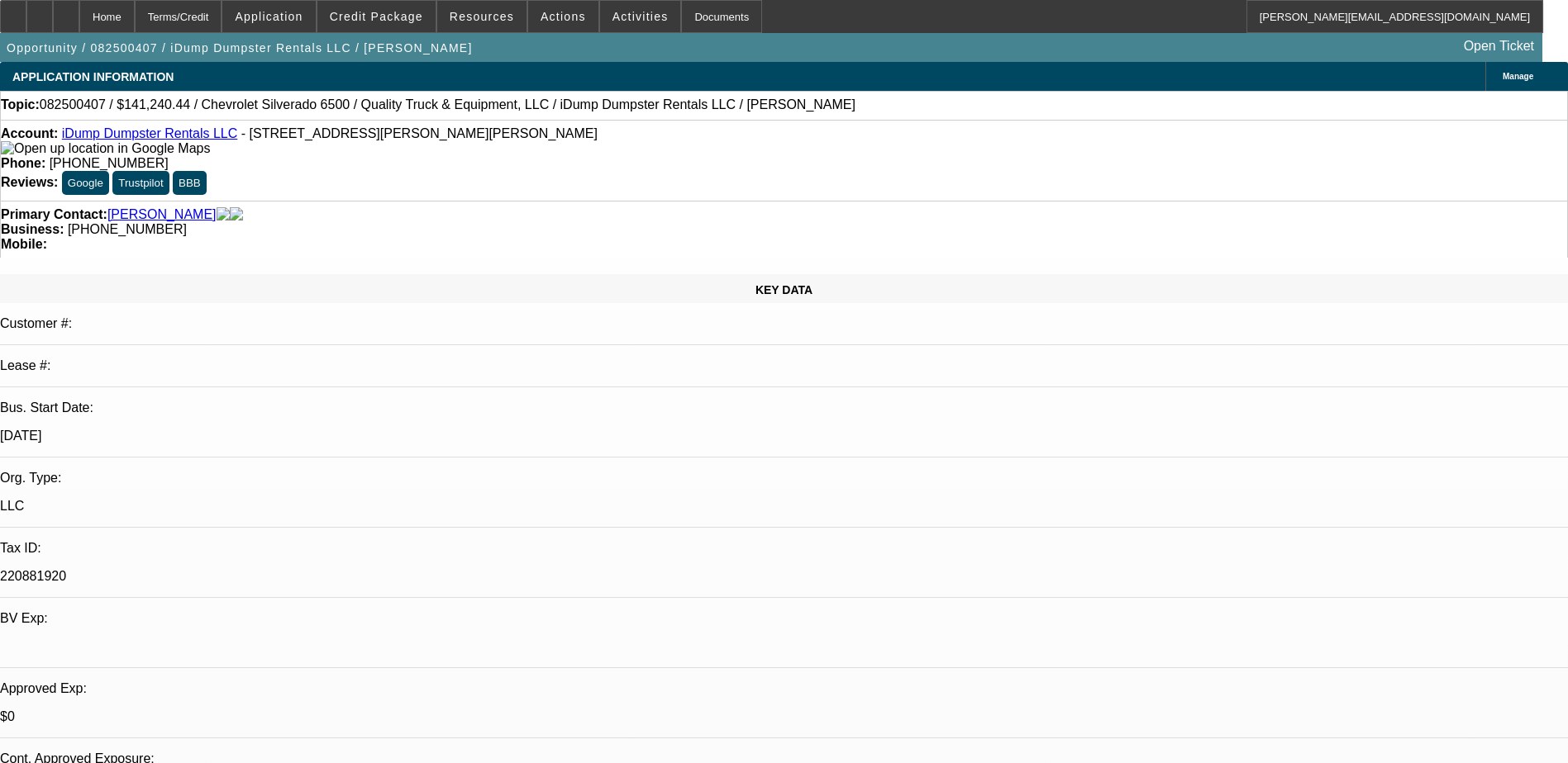
select select "0"
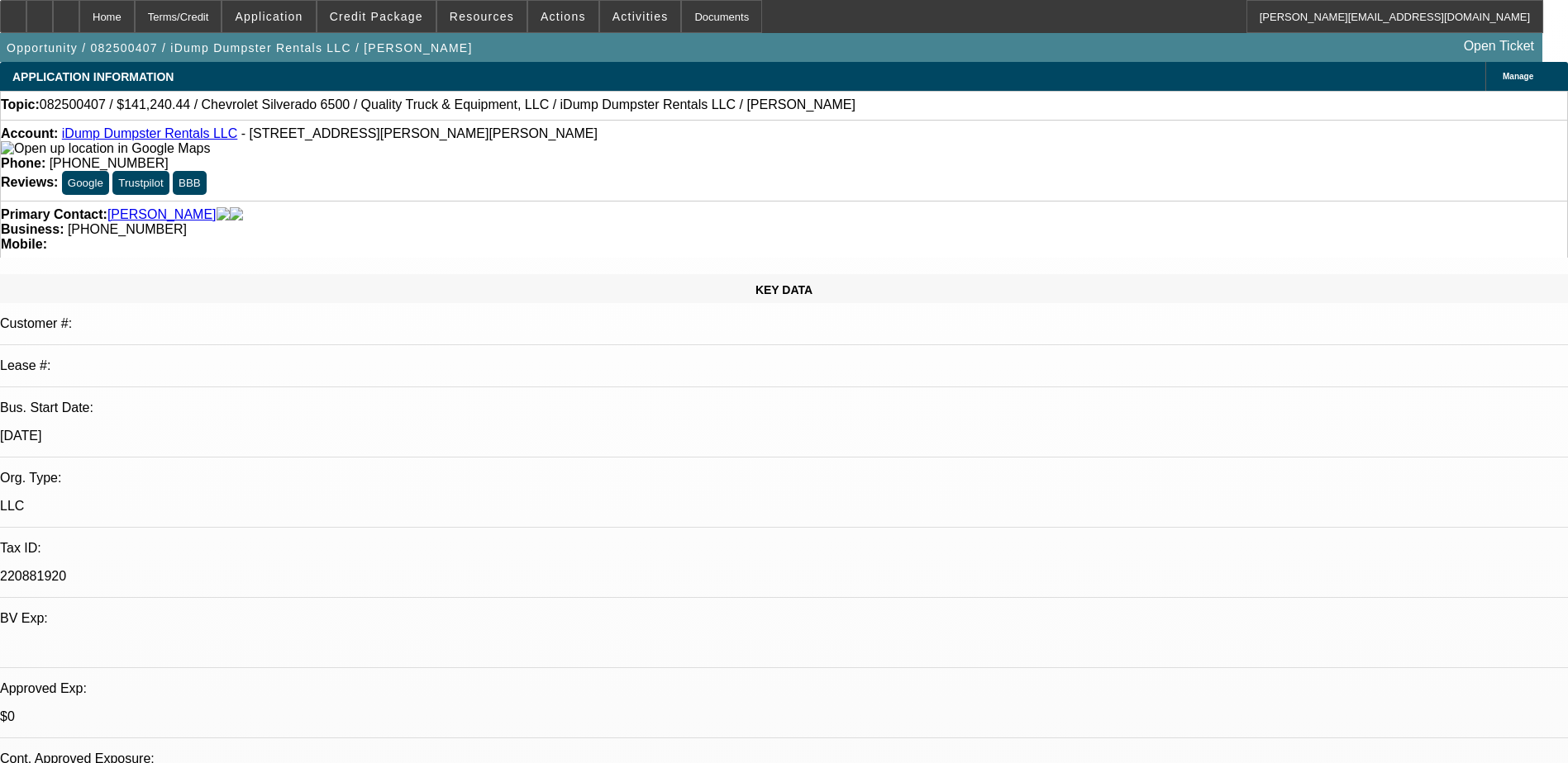
select select "0"
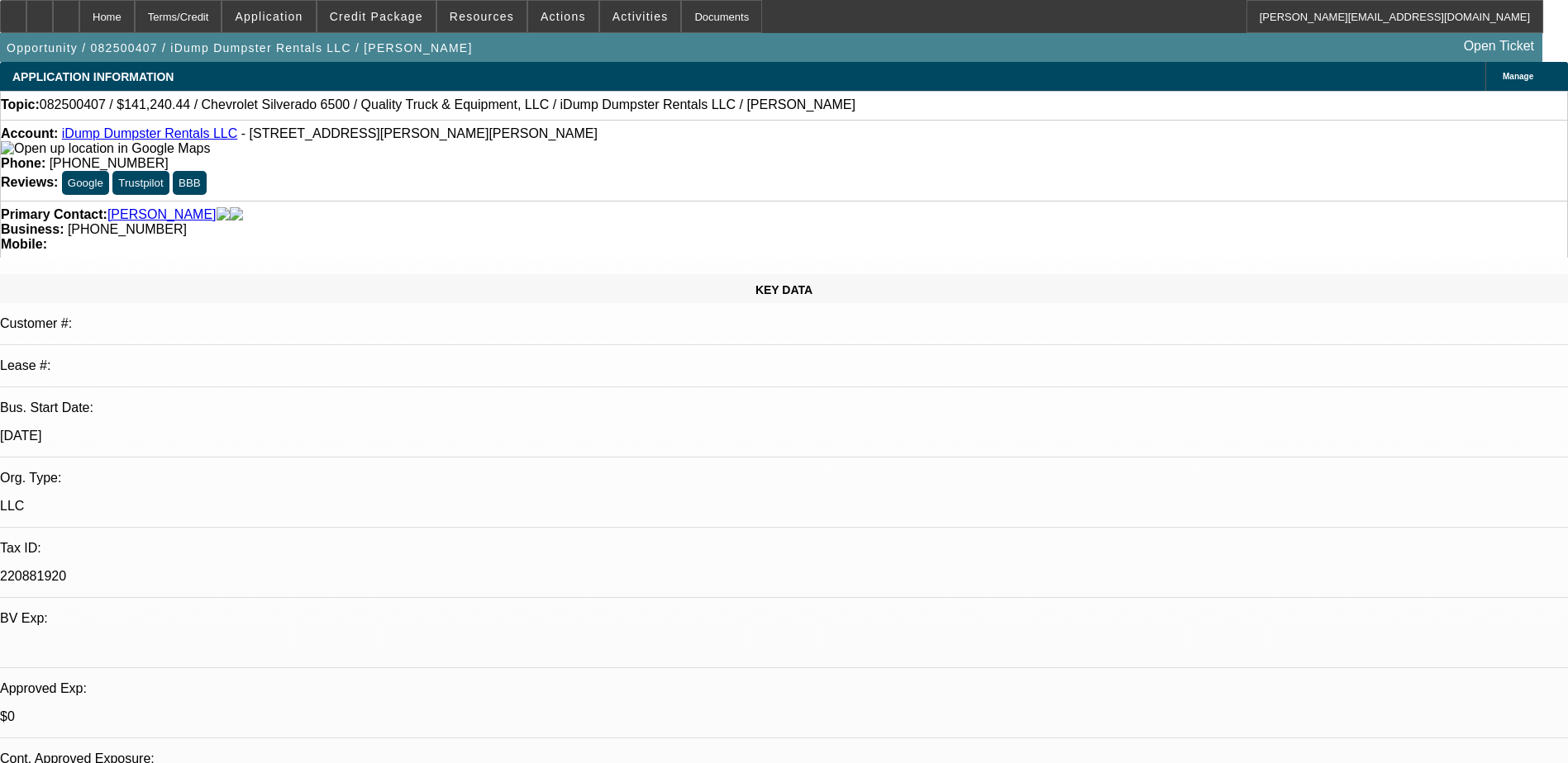
select select "0"
select select "1"
select select "6"
select select "1"
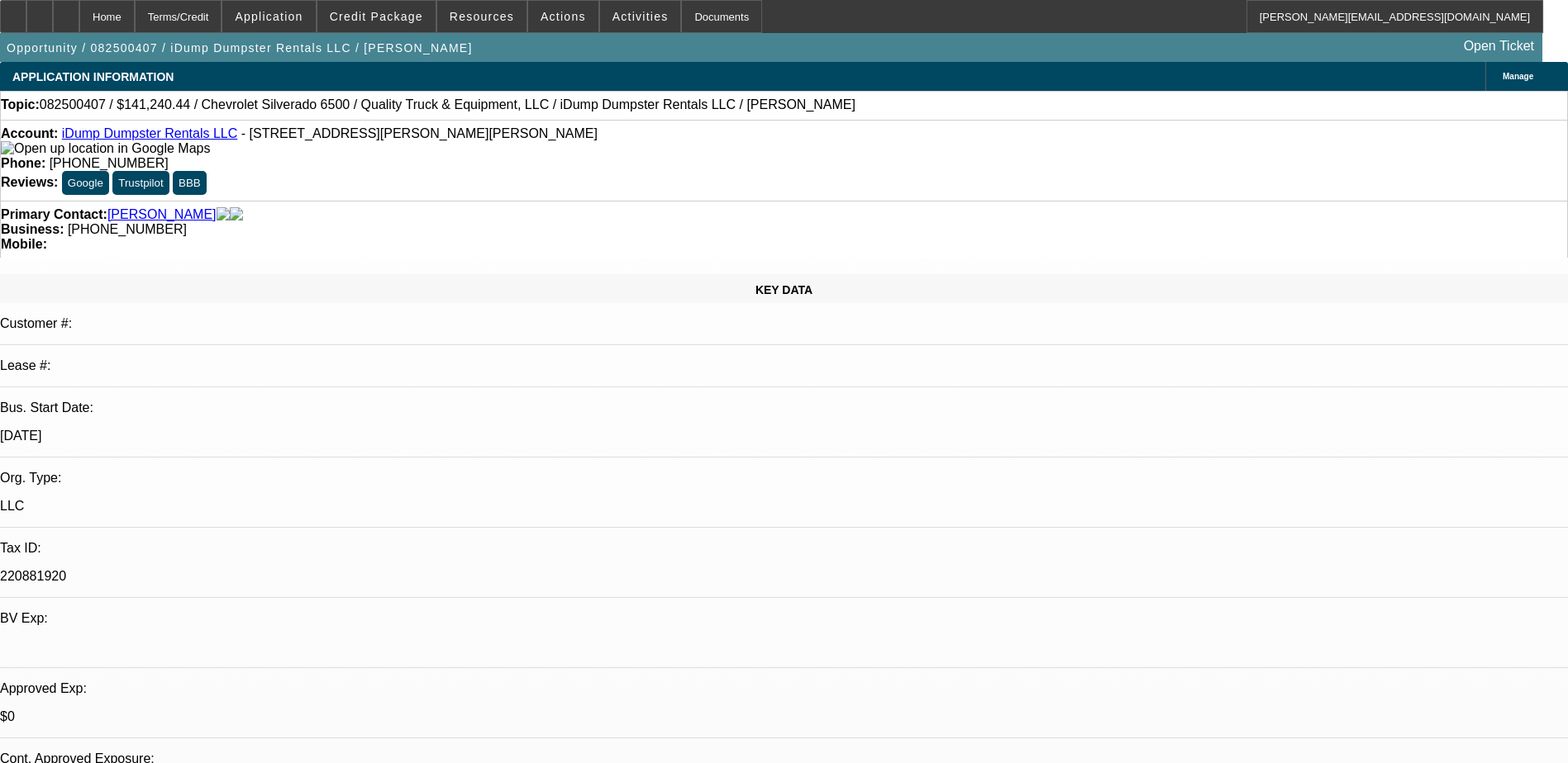
select select "1"
select select "6"
select select "1"
select select "6"
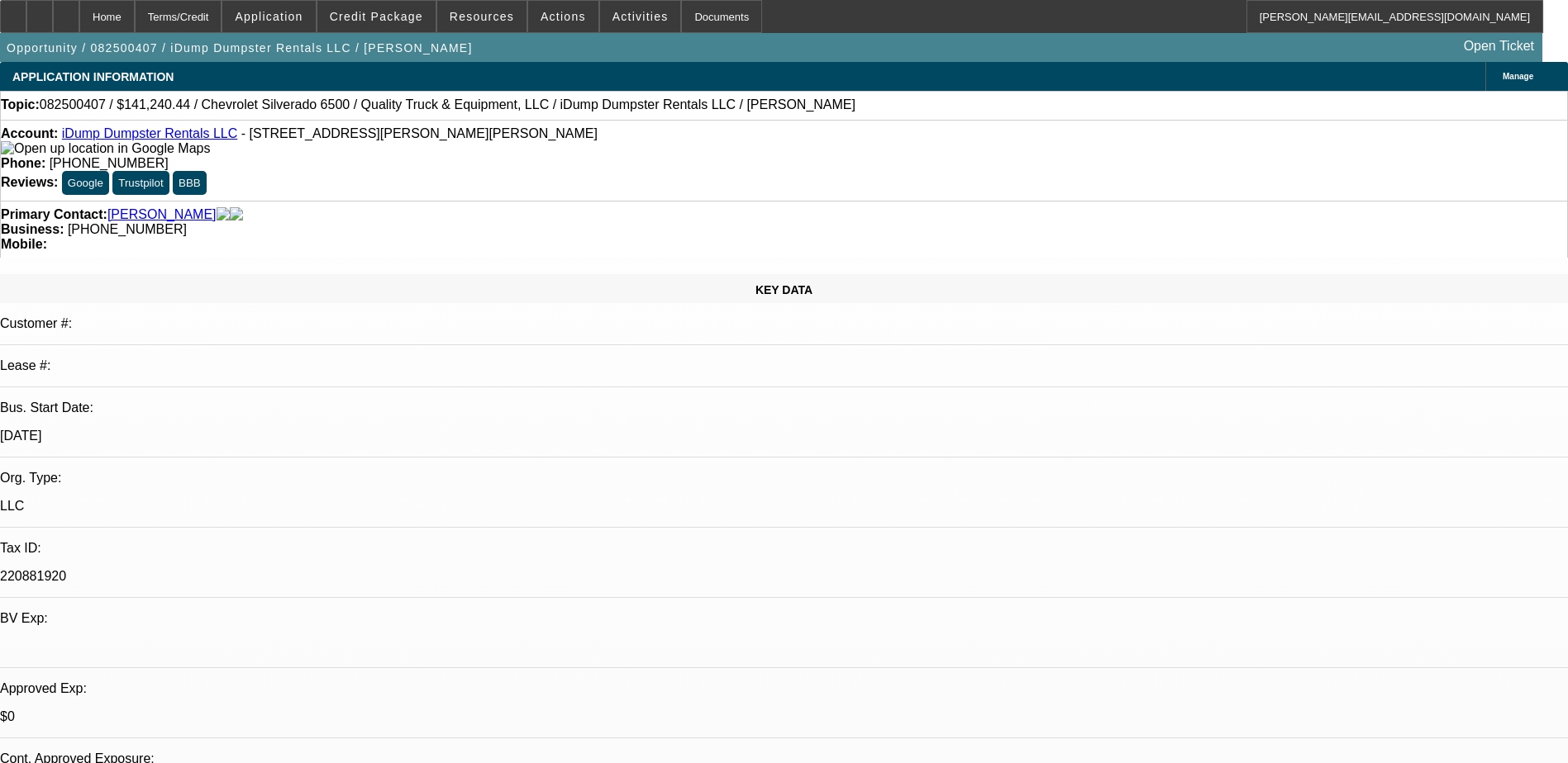
select select "1"
select select "6"
select select "0"
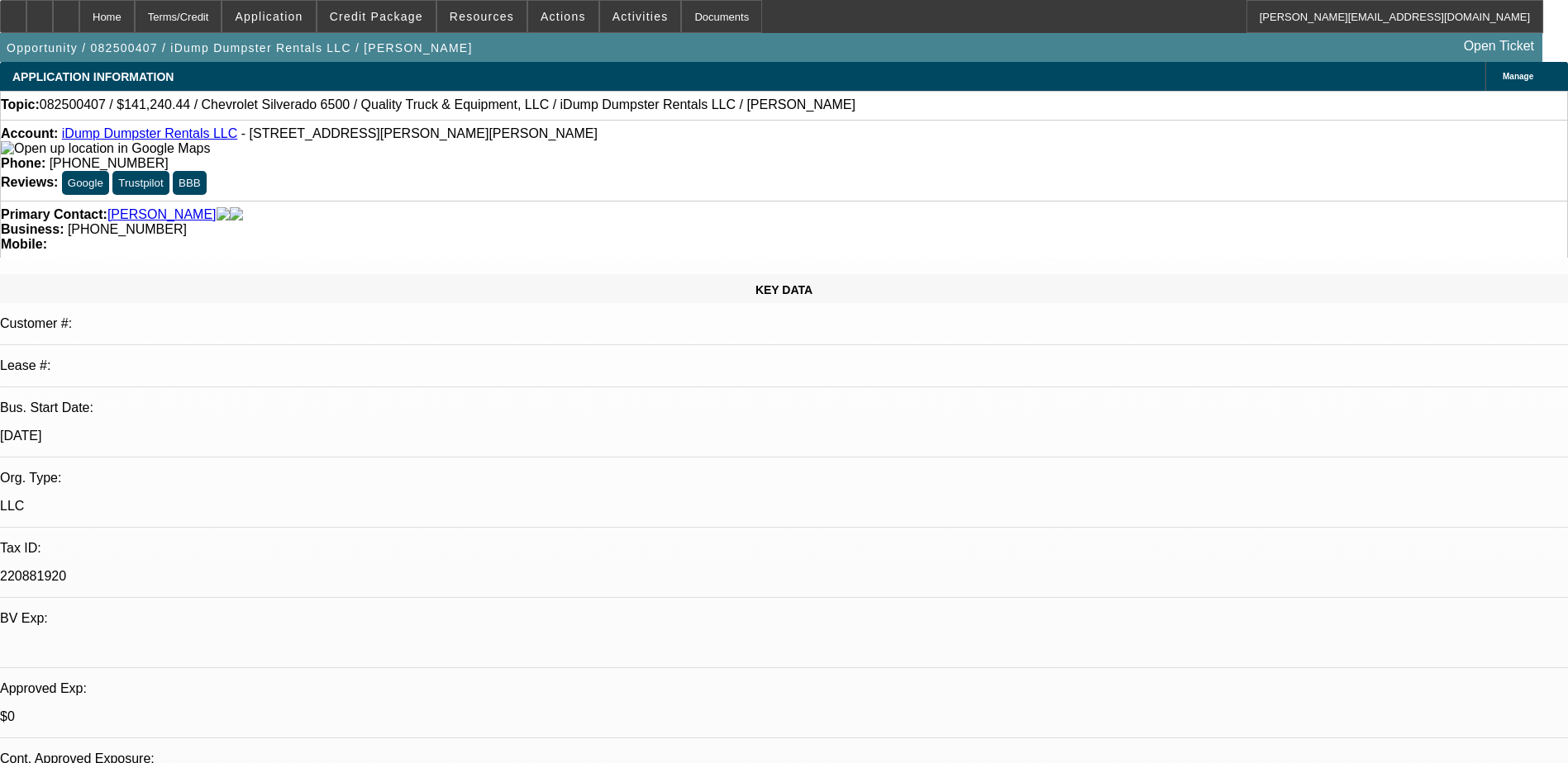
select select "0"
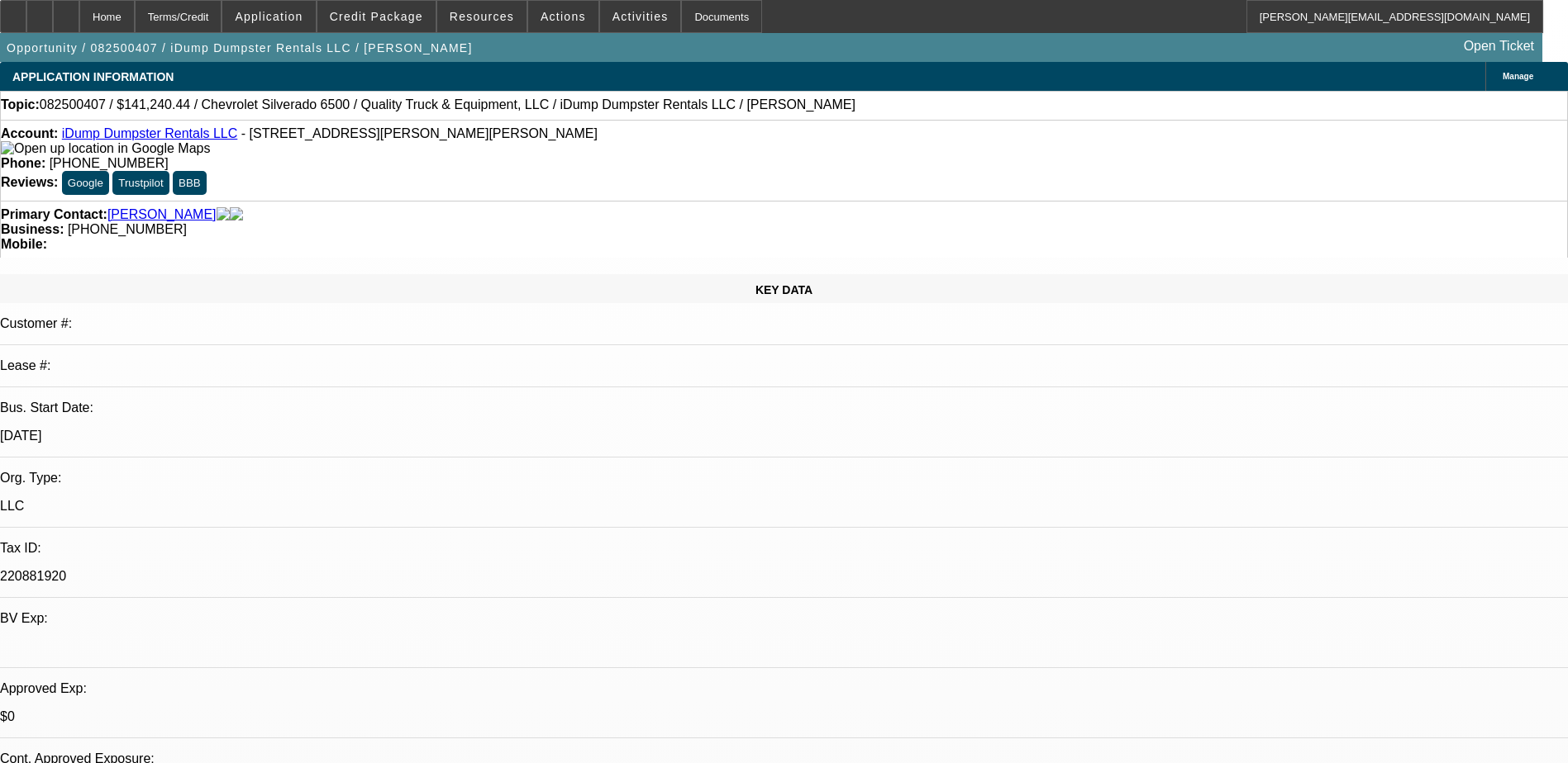
select select "0"
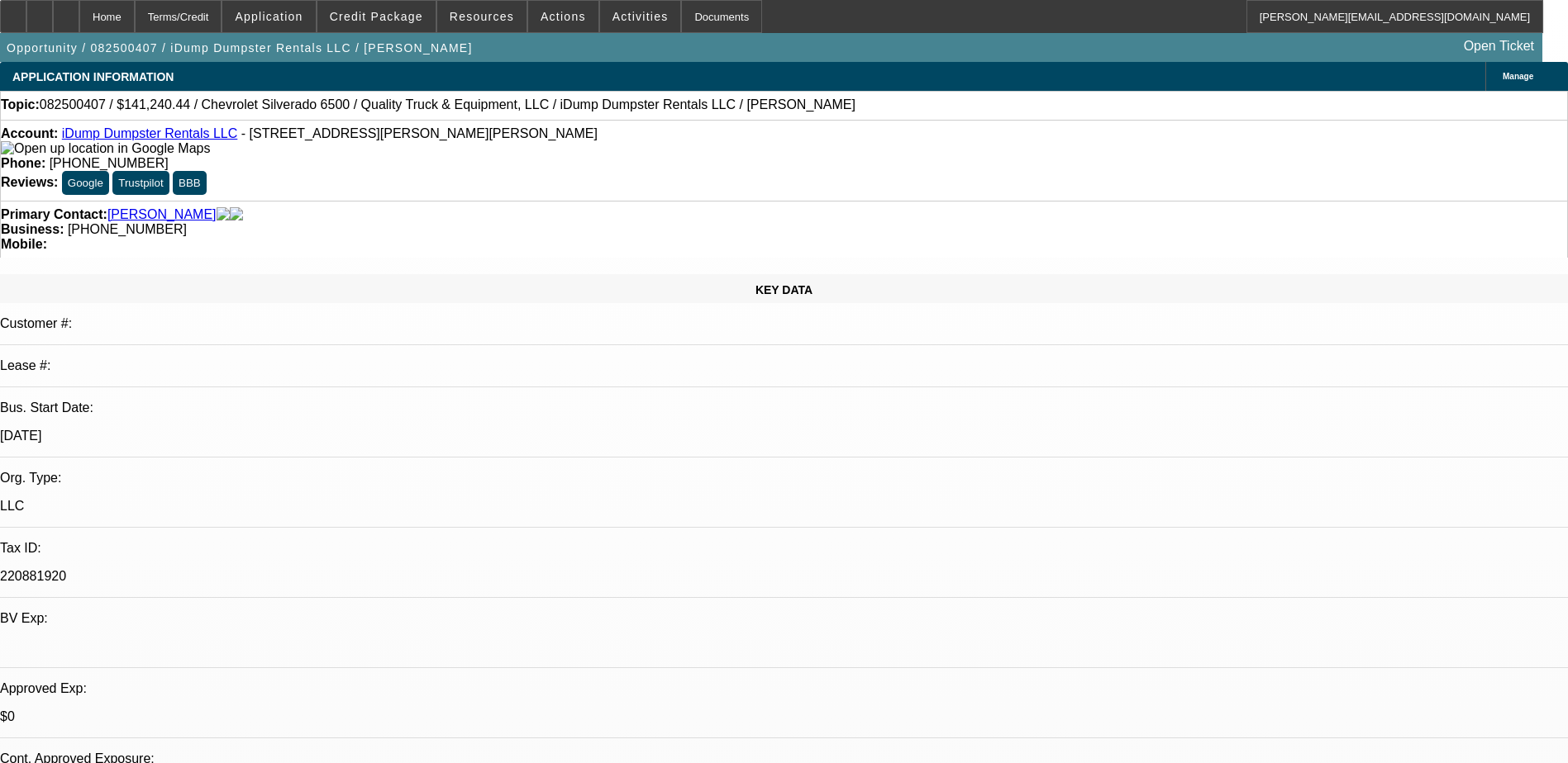
select select "1"
select select "6"
select select "1"
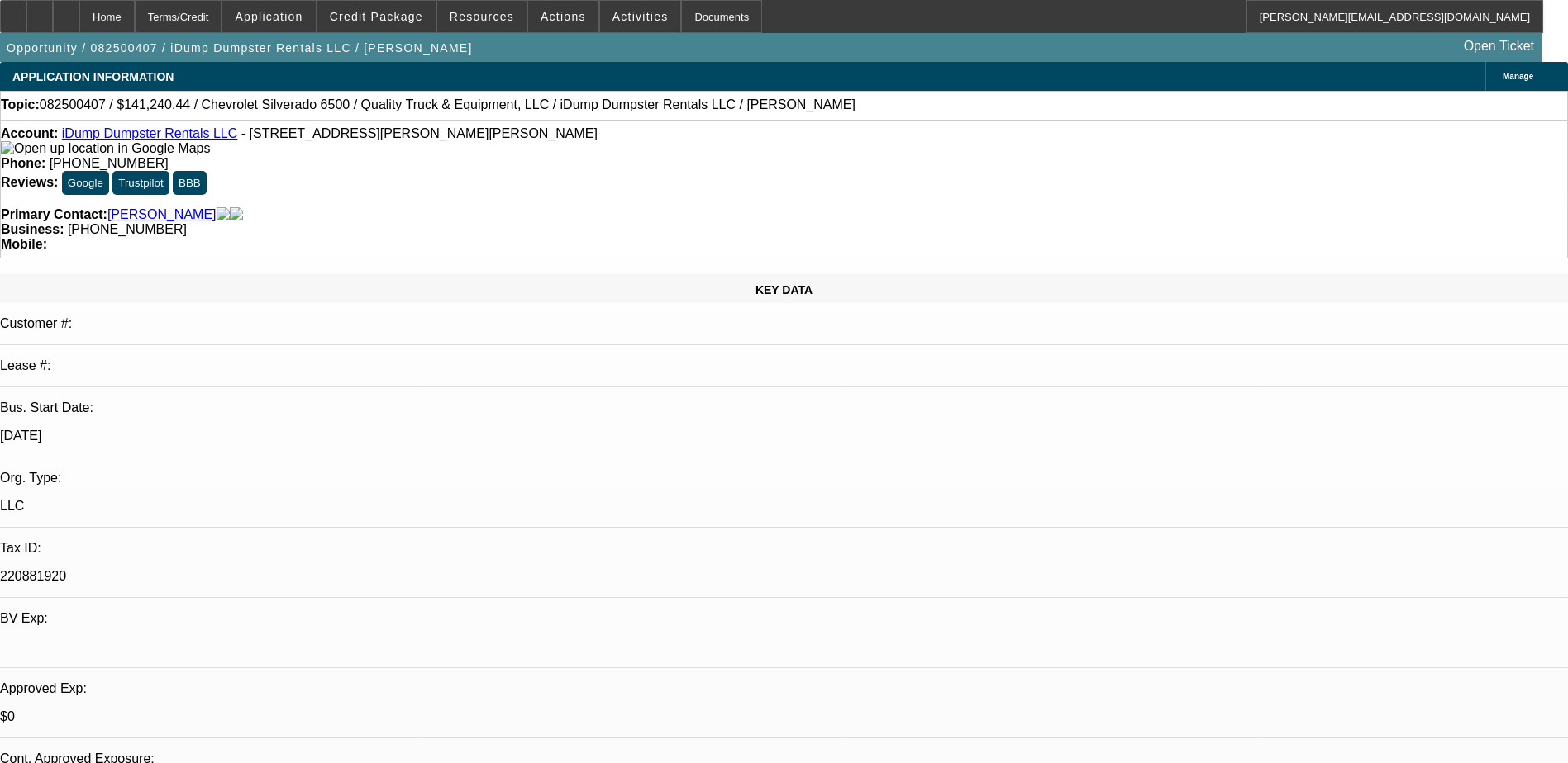
select select "6"
select select "1"
select select "6"
select select "1"
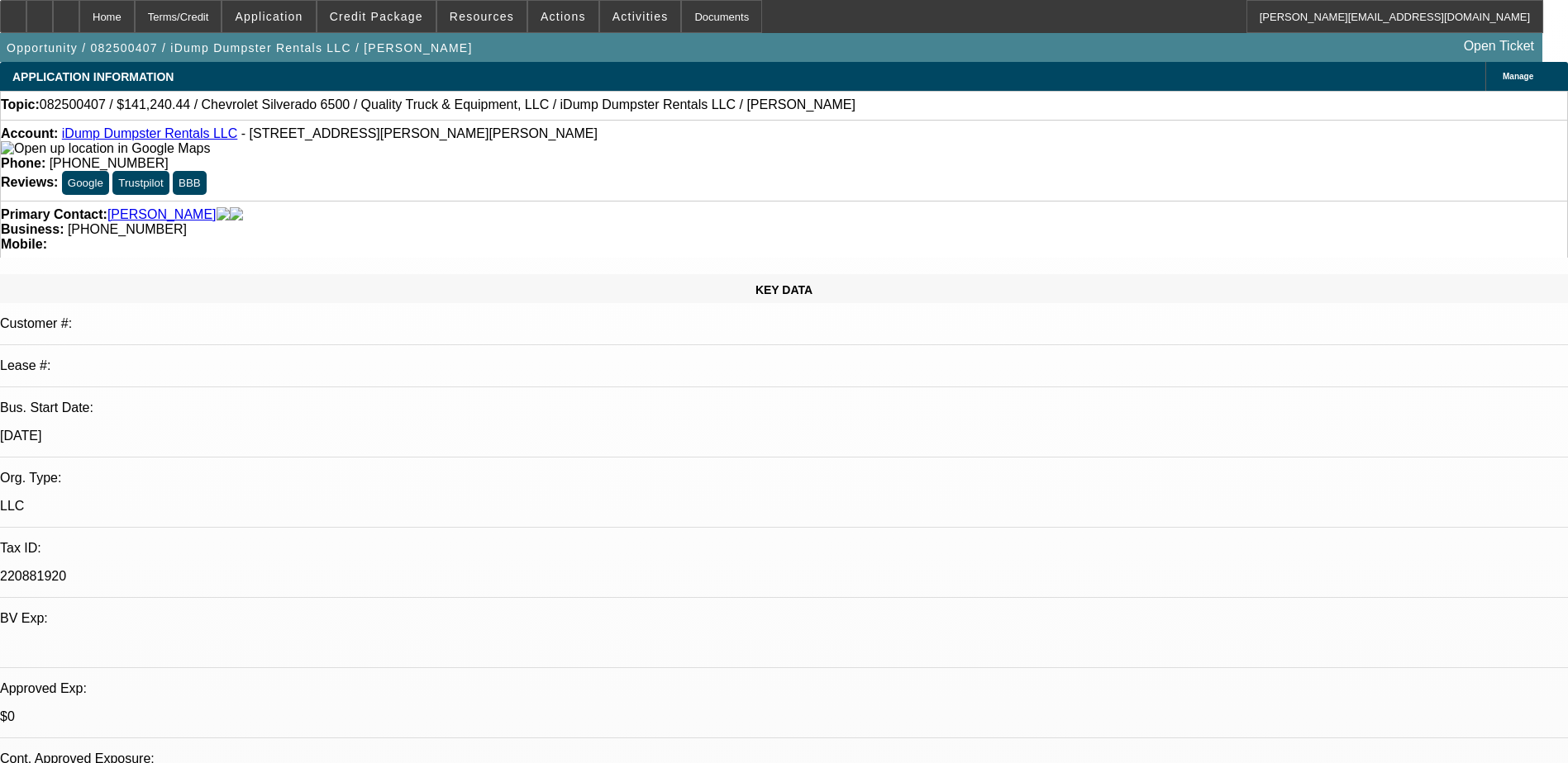
select select "1"
select select "6"
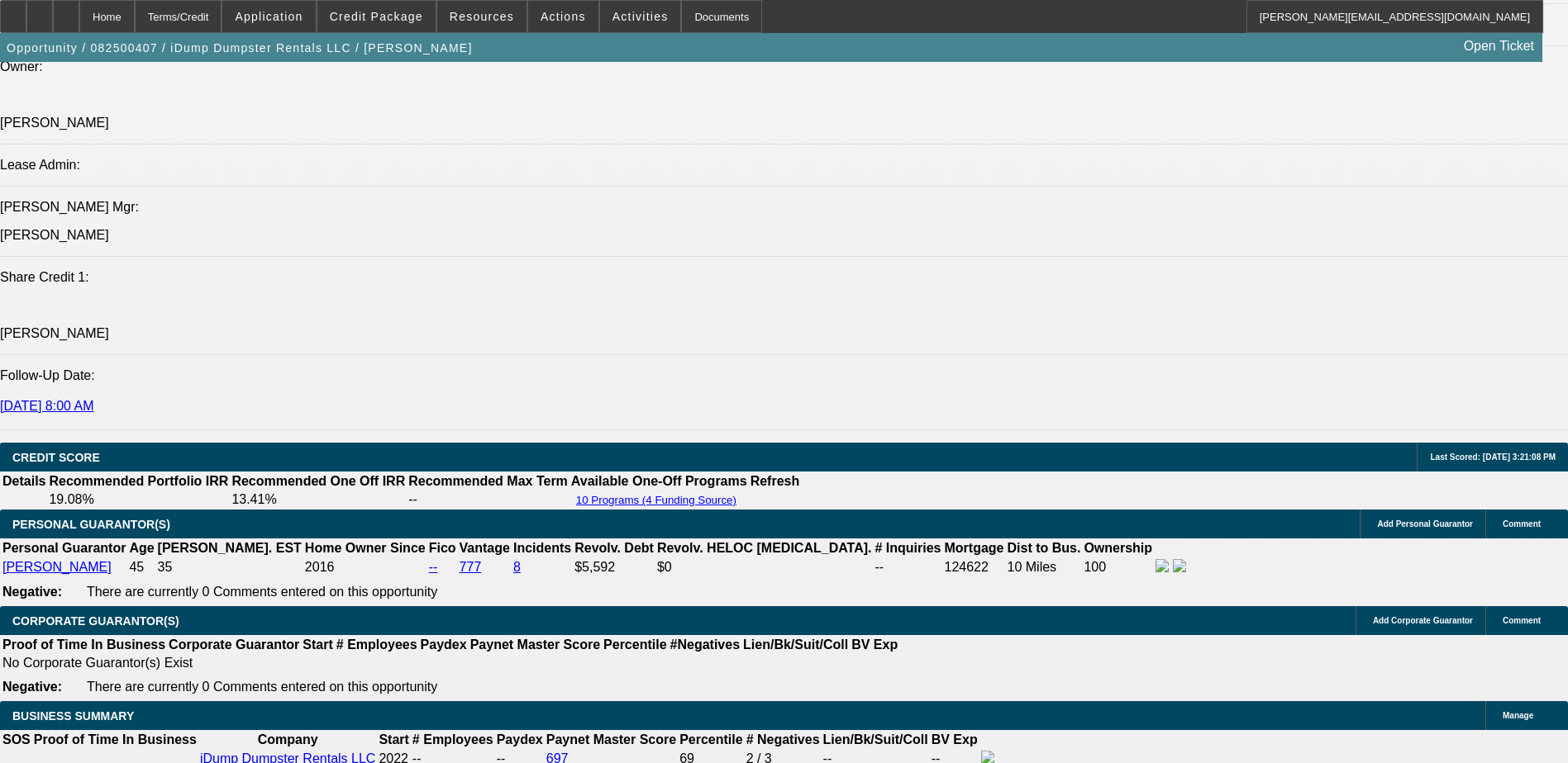
scroll to position [1983, 0]
